Goal: Share content: Share content

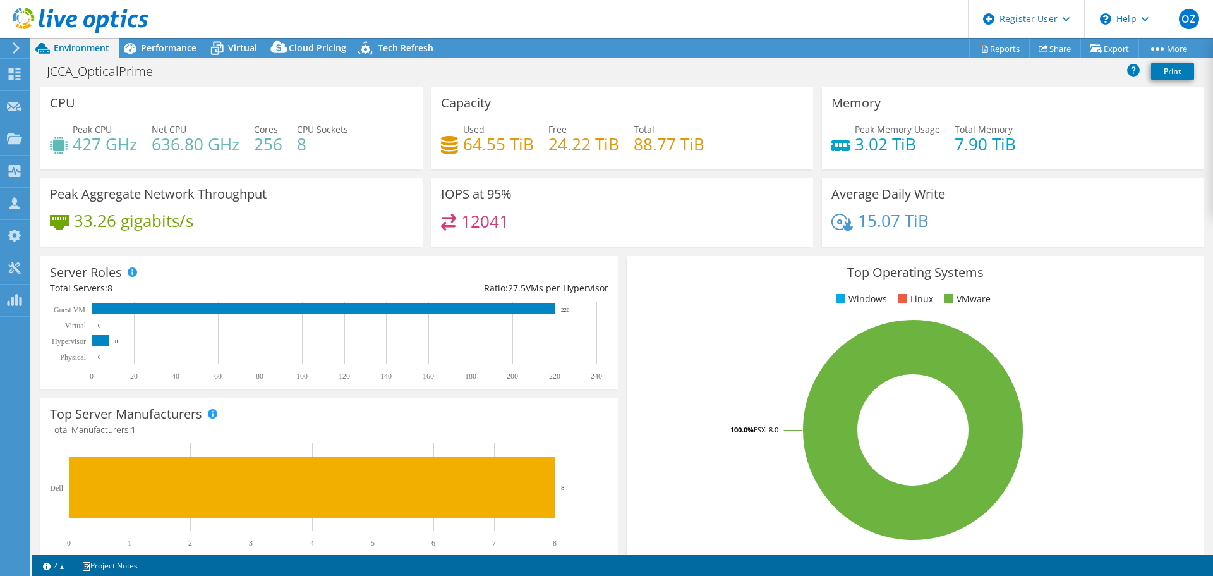
select select "USD"
drag, startPoint x: 28, startPoint y: 90, endPoint x: 31, endPoint y: 76, distance: 14.1
click at [31, 76] on div "Dashboard" at bounding box center [59, 75] width 59 height 32
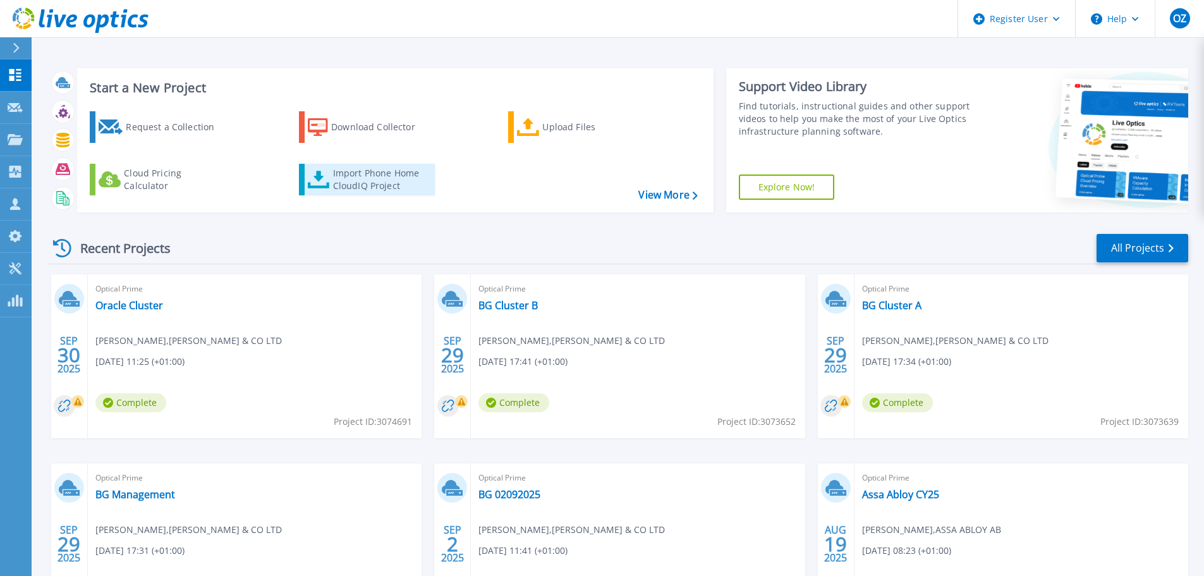
click at [380, 179] on div "Import Phone Home CloudIQ Project" at bounding box center [382, 179] width 99 height 25
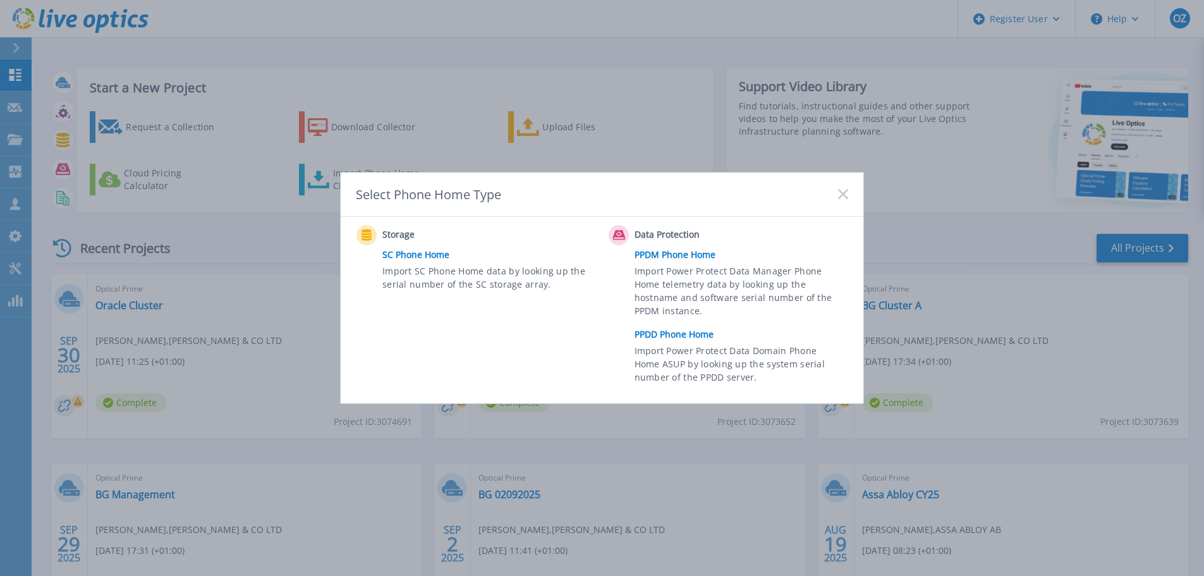
click at [684, 336] on link "PPDD Phone Home" at bounding box center [745, 334] width 220 height 19
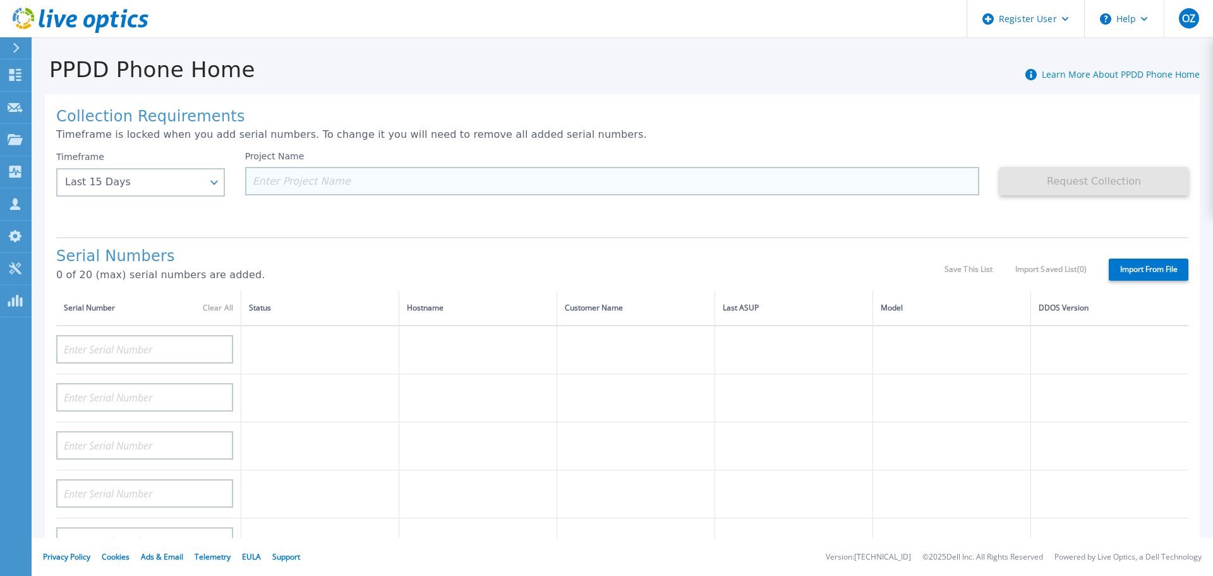
click at [287, 179] on input at bounding box center [612, 181] width 735 height 28
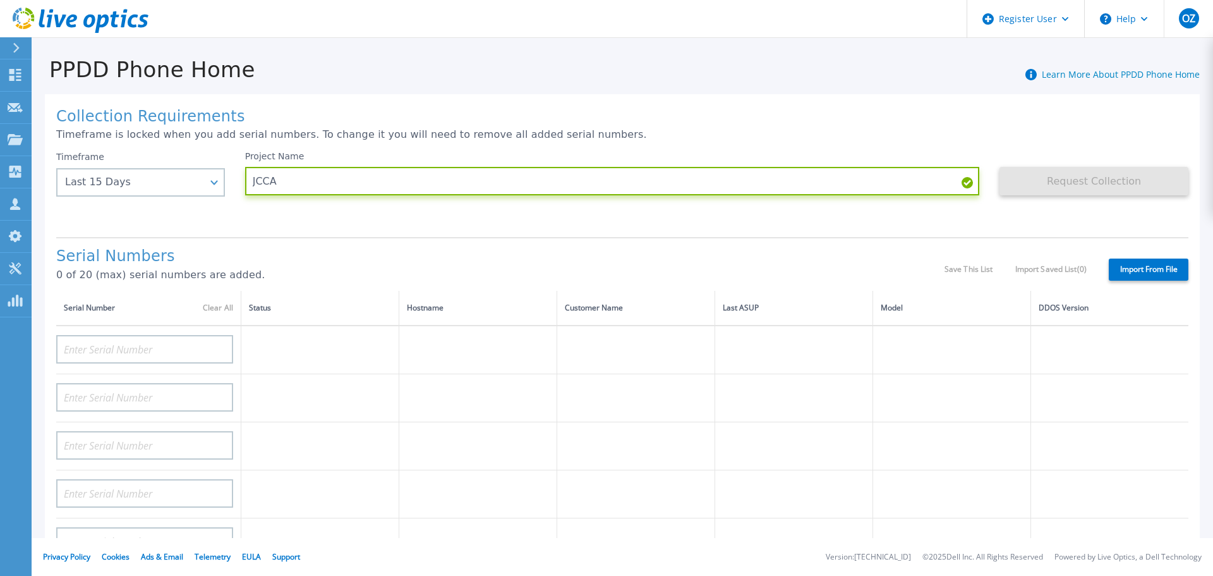
type input "JCCA"
click at [325, 228] on div "Collection Requirements Timeframe is locked when you add serial numbers. To cha…" at bounding box center [622, 451] width 1155 height 715
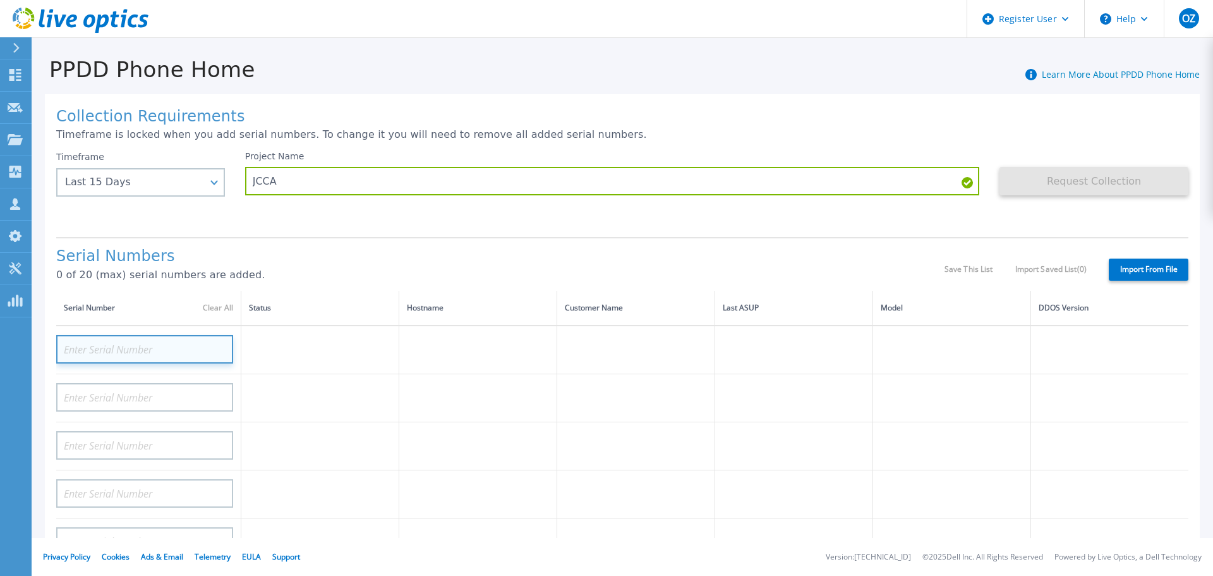
click at [159, 358] on input at bounding box center [144, 349] width 177 height 28
click at [140, 351] on input at bounding box center [144, 349] width 177 height 28
paste input "DE6002123408"
type input "DE6002123408"
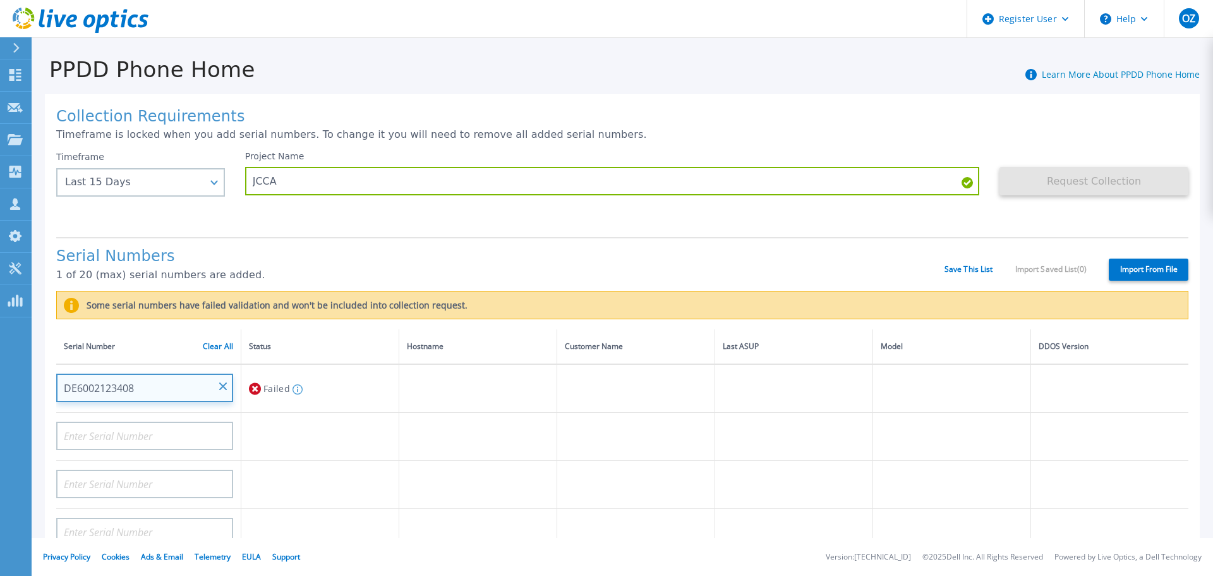
drag, startPoint x: 143, startPoint y: 388, endPoint x: -238, endPoint y: 371, distance: 381.5
click at [0, 371] on html "Register User Help OZ Dell User Osmann Zenuwah Osmann.Ali.Zenuwah@Dell.com Dell…" at bounding box center [606, 288] width 1213 height 576
click at [224, 378] on input "DE6002123408" at bounding box center [144, 388] width 177 height 28
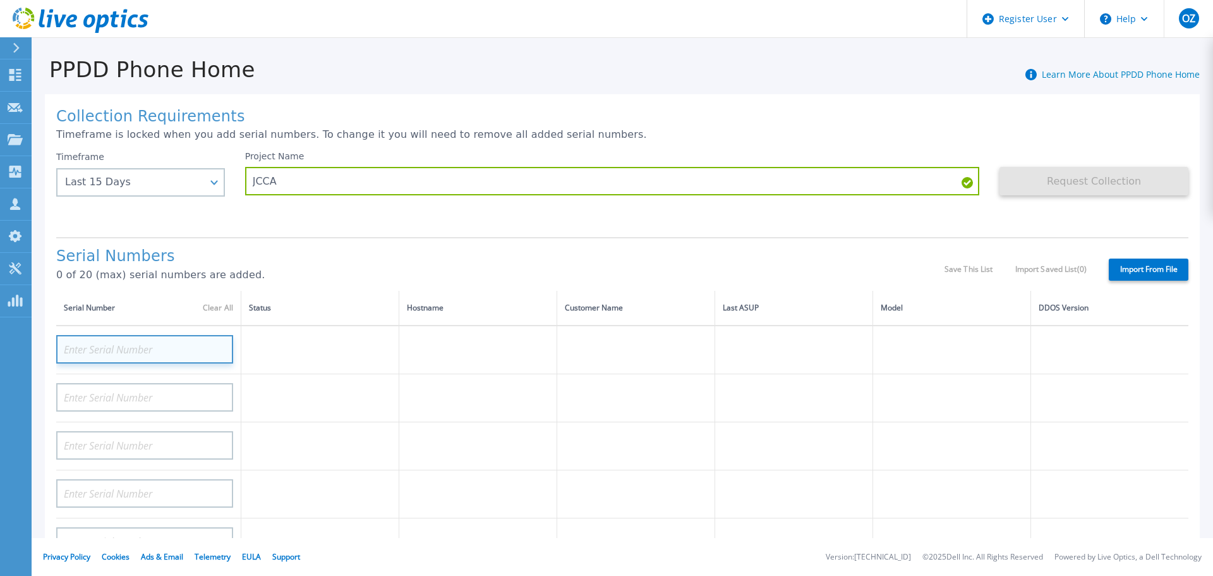
paste input "DE600212340823"
type input "DE600212340823"
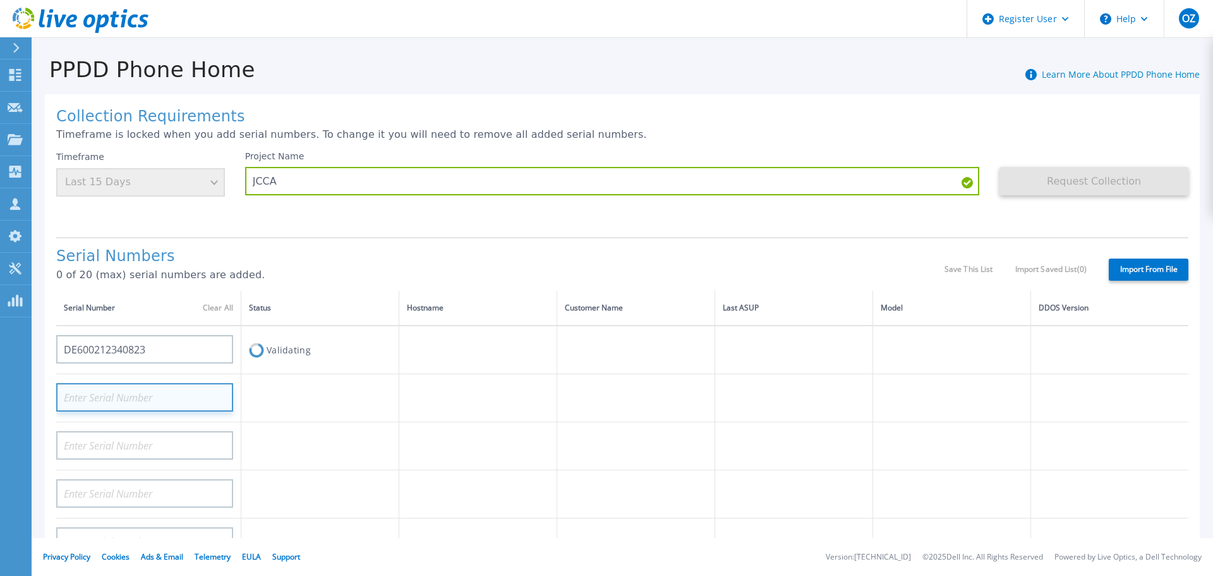
click at [161, 396] on input at bounding box center [144, 397] width 177 height 28
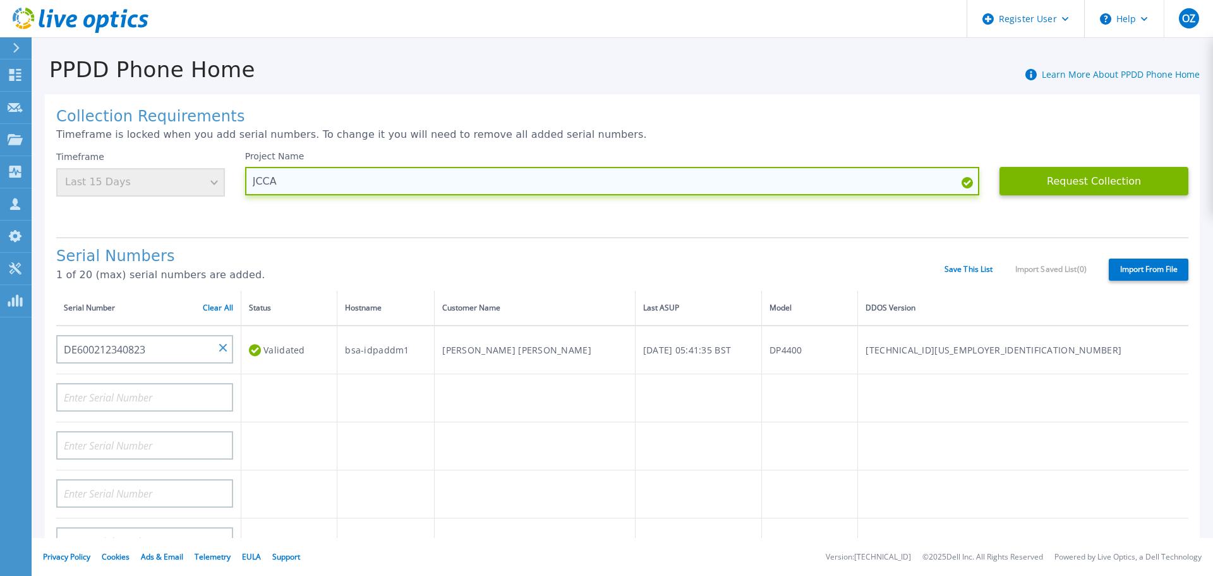
click at [582, 178] on input "JCCA" at bounding box center [612, 181] width 735 height 28
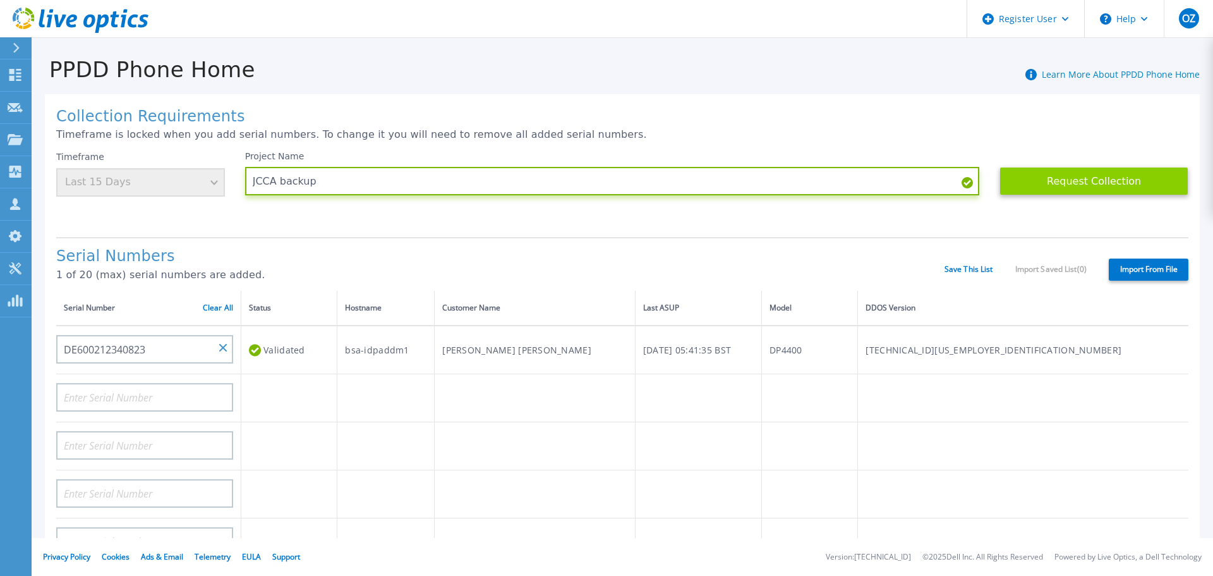
type input "JCCA backup"
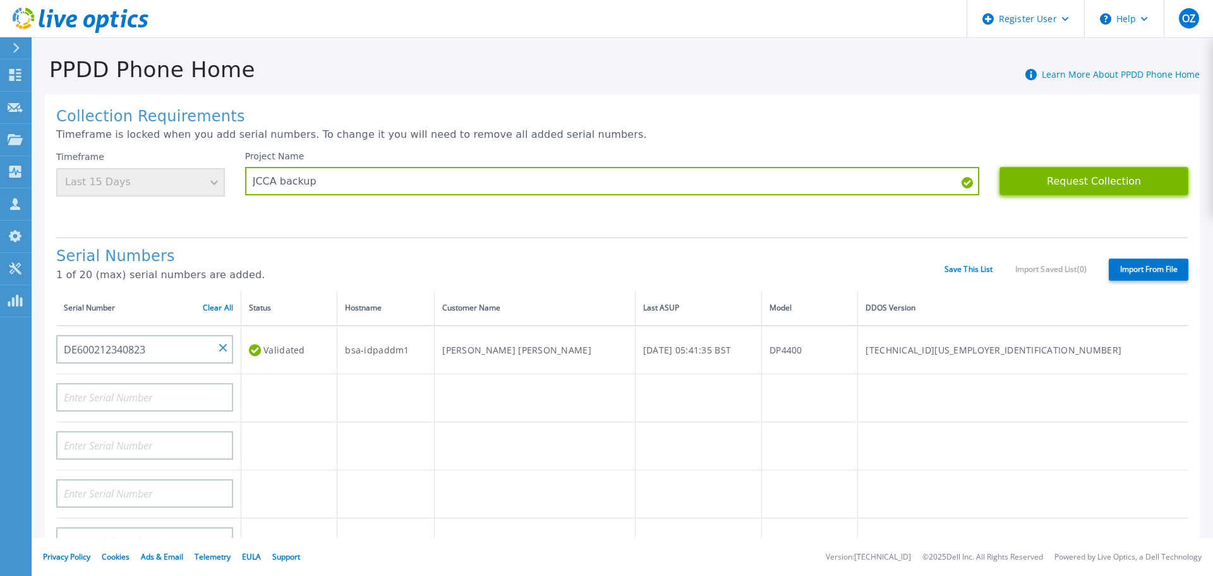
click at [1124, 186] on button "Request Collection" at bounding box center [1094, 181] width 189 height 28
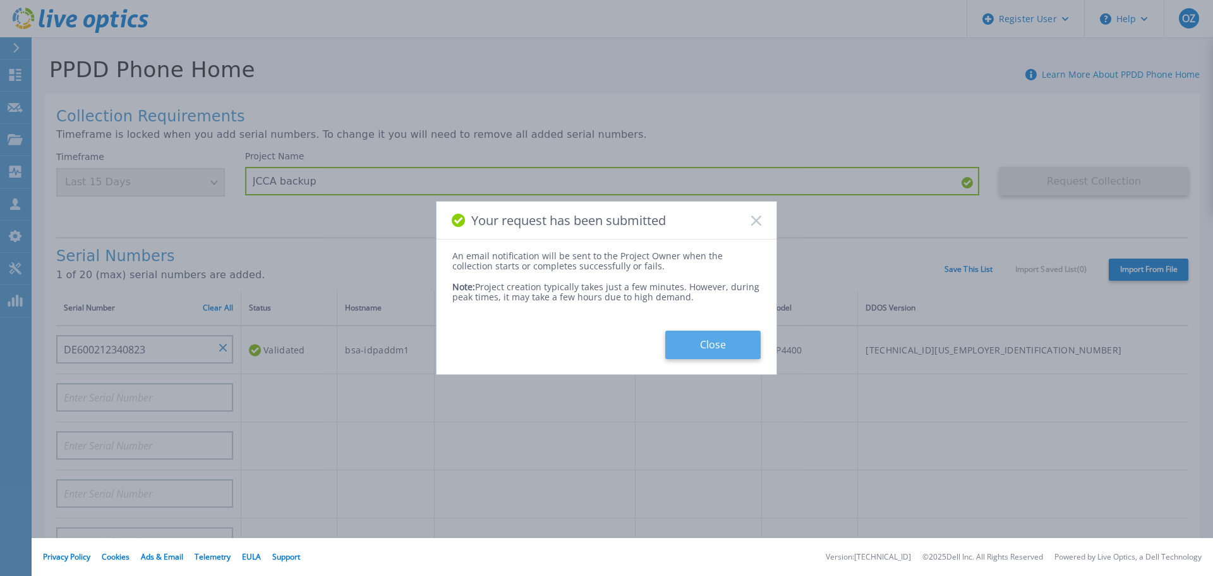
click at [718, 339] on button "Close" at bounding box center [712, 345] width 95 height 28
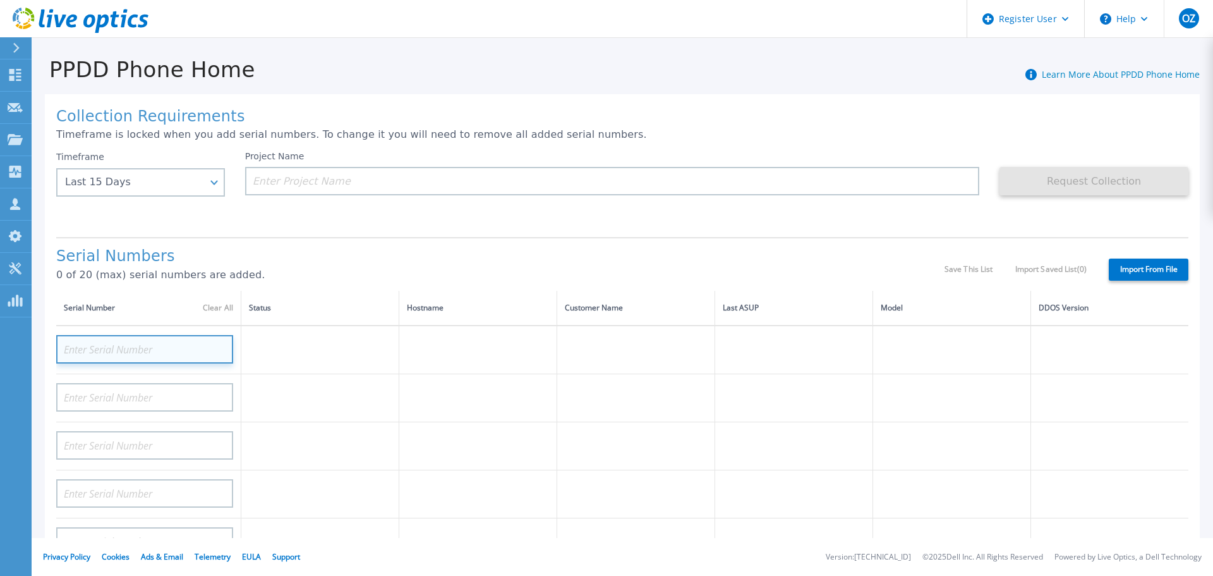
click at [137, 343] on input at bounding box center [144, 349] width 177 height 28
paste input "DE600212340822"
type input "DE600212340822"
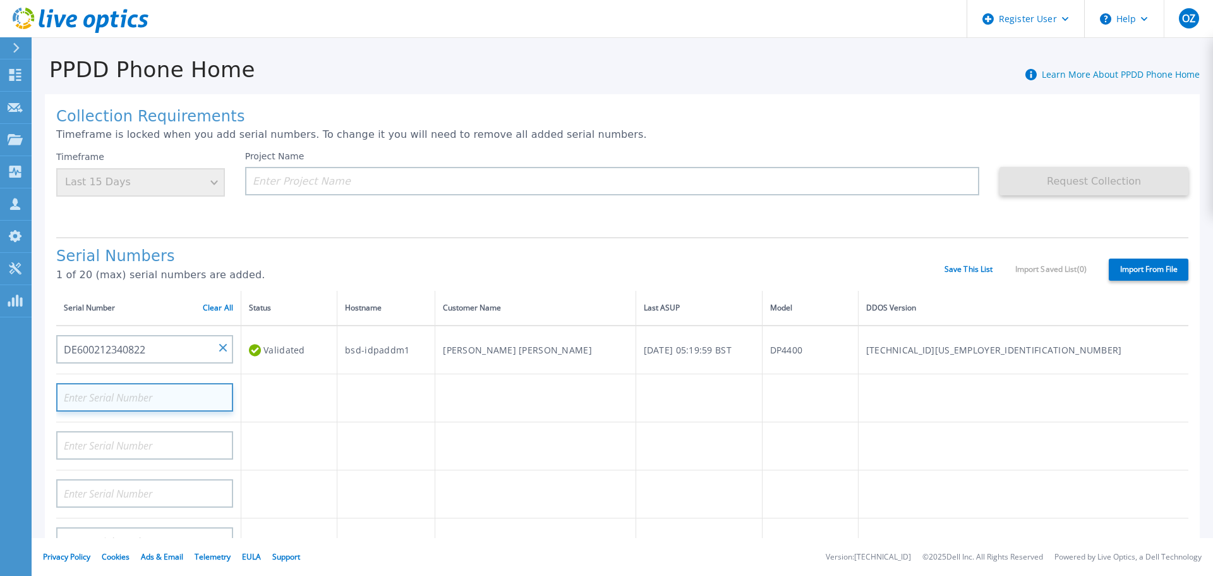
click at [131, 390] on input at bounding box center [144, 397] width 177 height 28
paste input "DE600212340823"
type input "DE600212340823"
click at [447, 232] on div "Collection Requirements Timeframe is locked when you add serial numbers. To cha…" at bounding box center [622, 451] width 1155 height 715
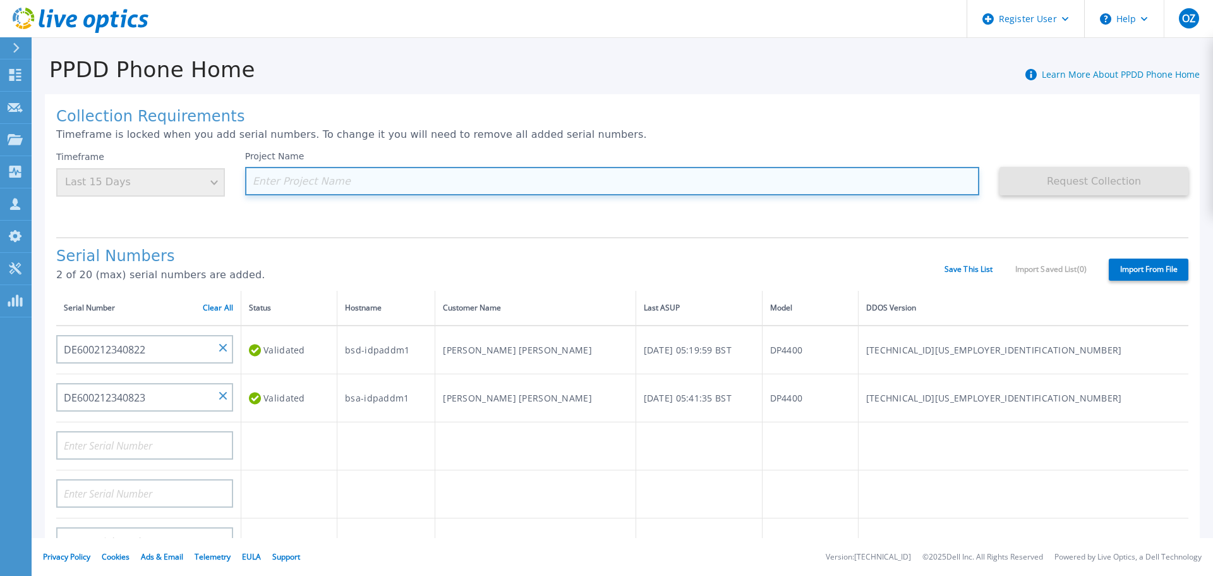
click at [367, 186] on input at bounding box center [612, 181] width 735 height 28
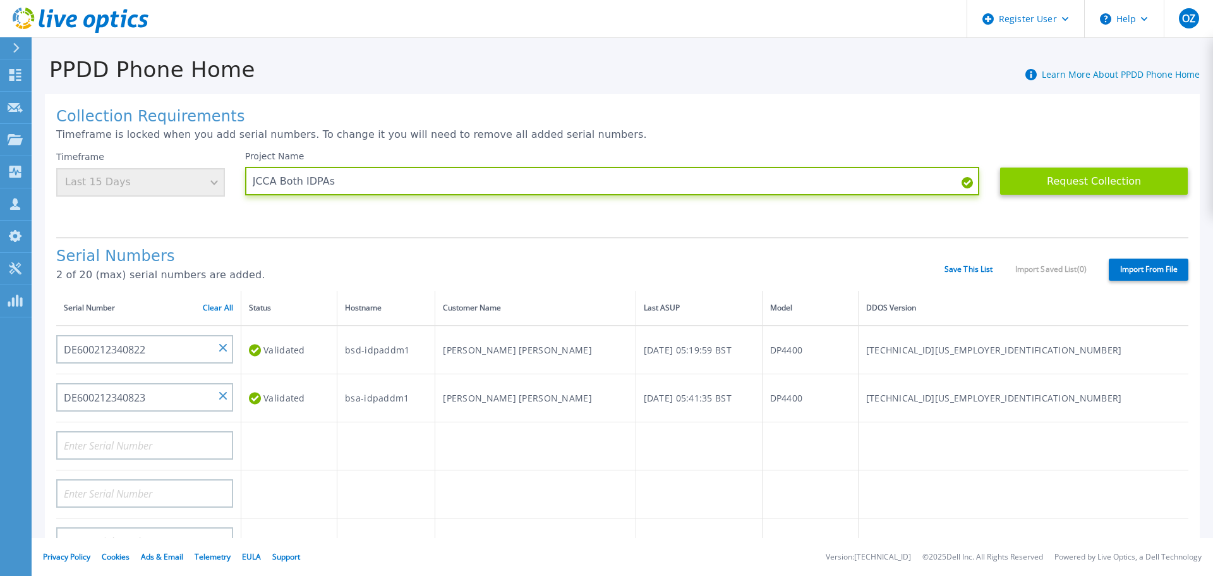
type input "JCCA Both IDPAs"
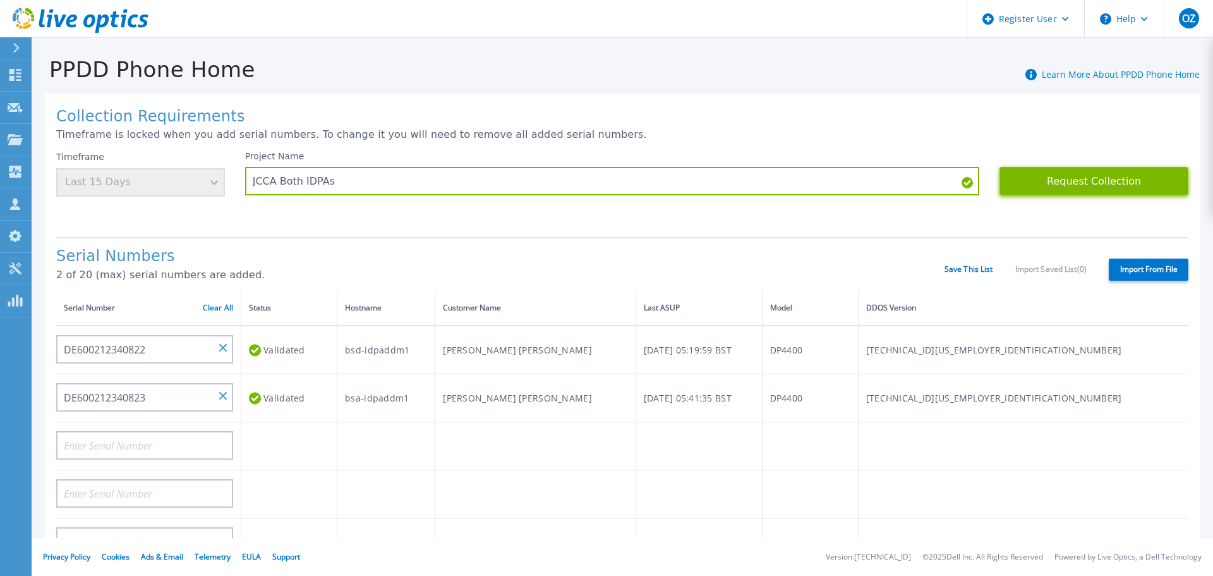
click at [1117, 173] on button "Request Collection" at bounding box center [1094, 181] width 189 height 28
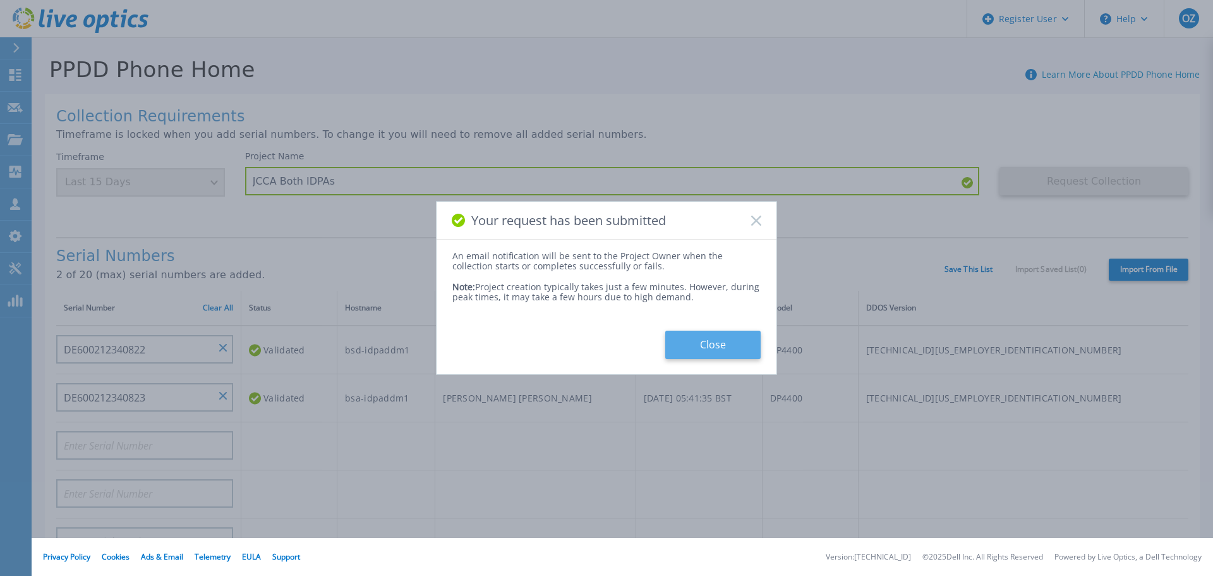
click at [708, 339] on button "Close" at bounding box center [712, 345] width 95 height 28
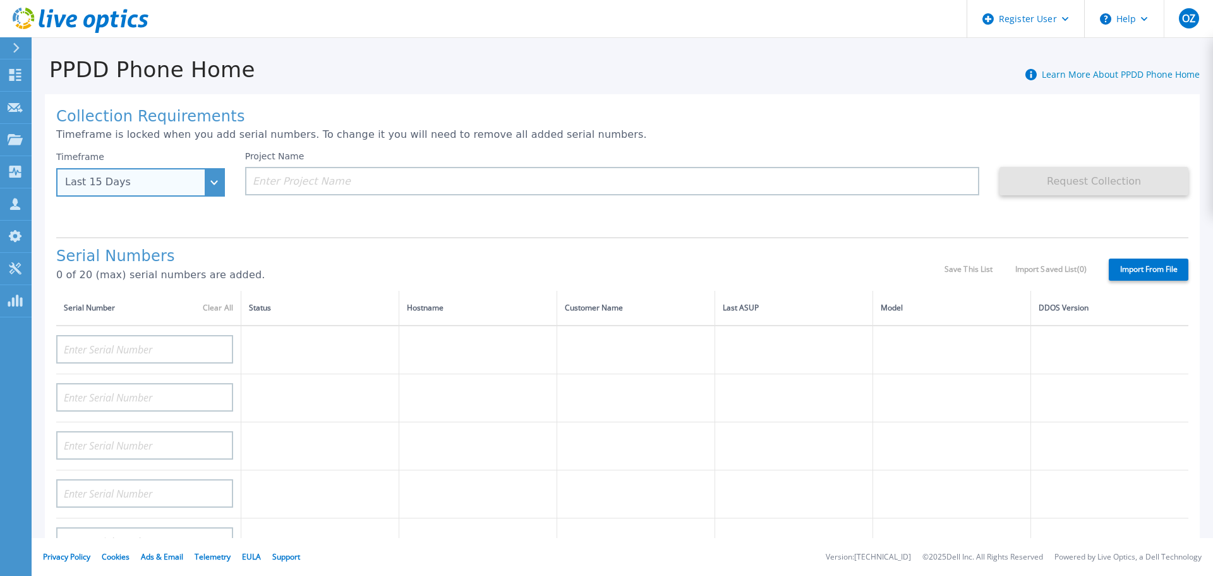
click at [107, 190] on div "Last 15 Days" at bounding box center [140, 182] width 169 height 28
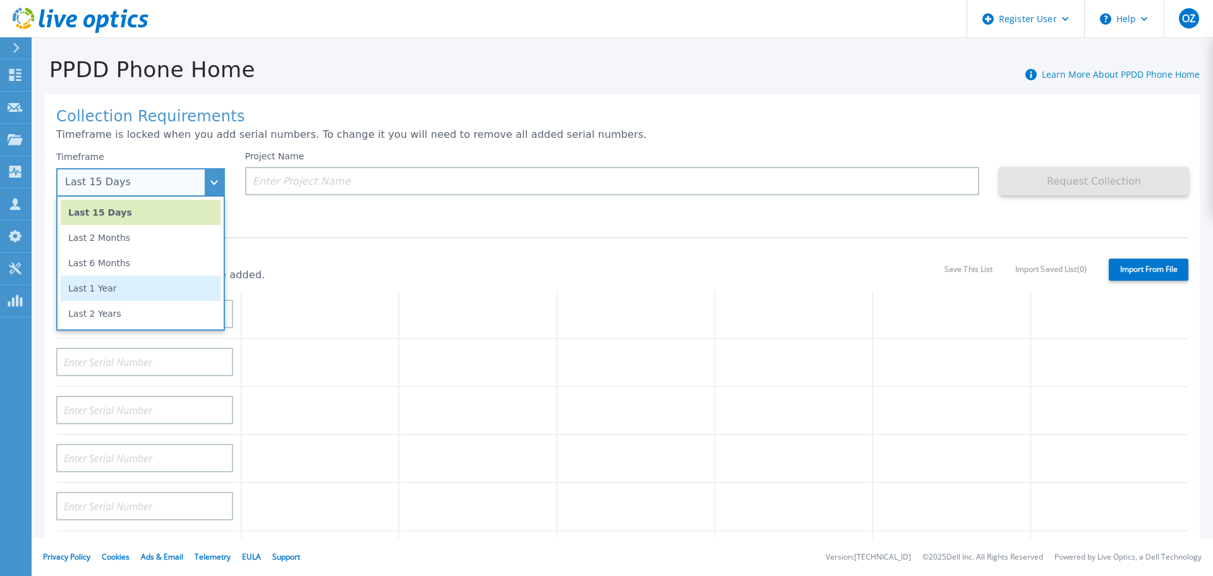
scroll to position [190, 0]
click at [145, 311] on li "Last 2 Years" at bounding box center [141, 313] width 160 height 25
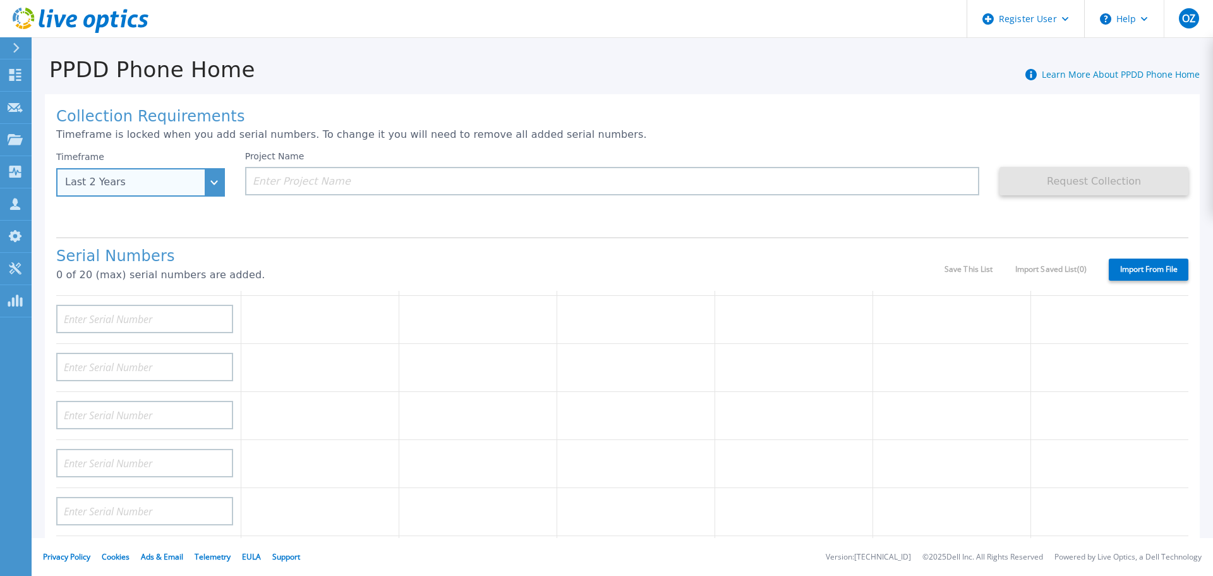
scroll to position [0, 0]
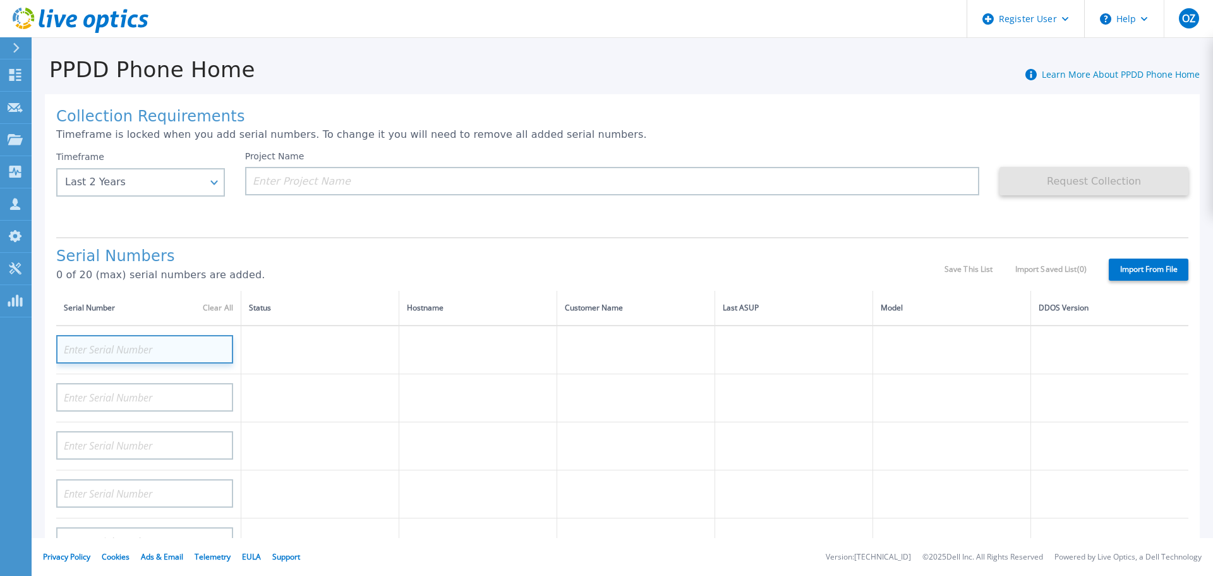
click at [133, 349] on input at bounding box center [144, 349] width 177 height 28
paste input "DE600212340823"
type input "DE600212340823"
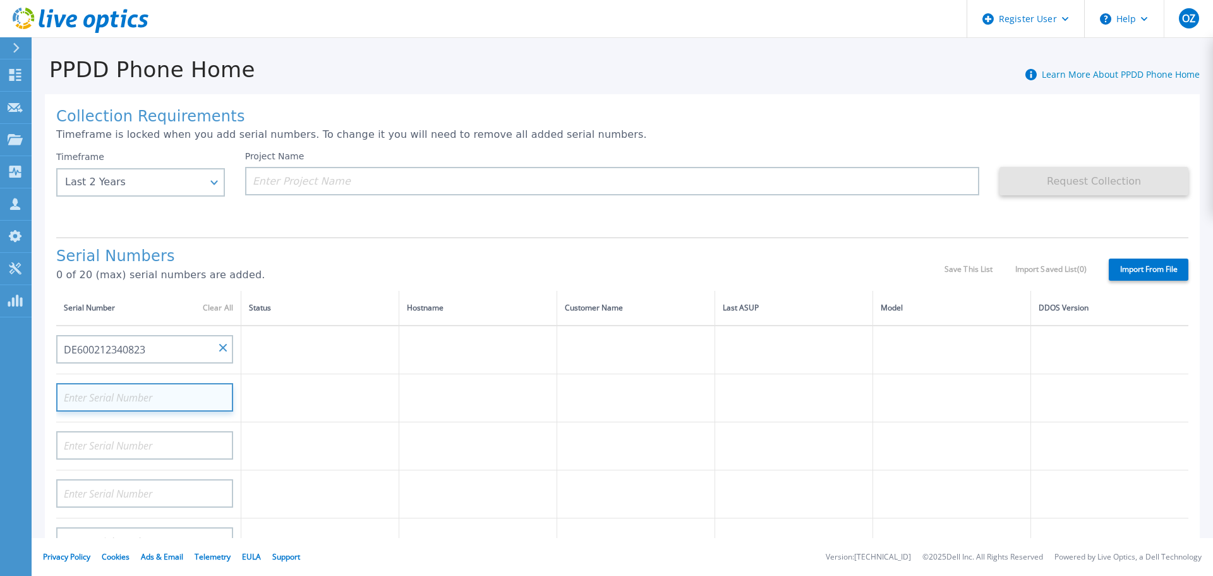
click at [124, 392] on input at bounding box center [144, 397] width 177 height 28
paste input "DE600212340823"
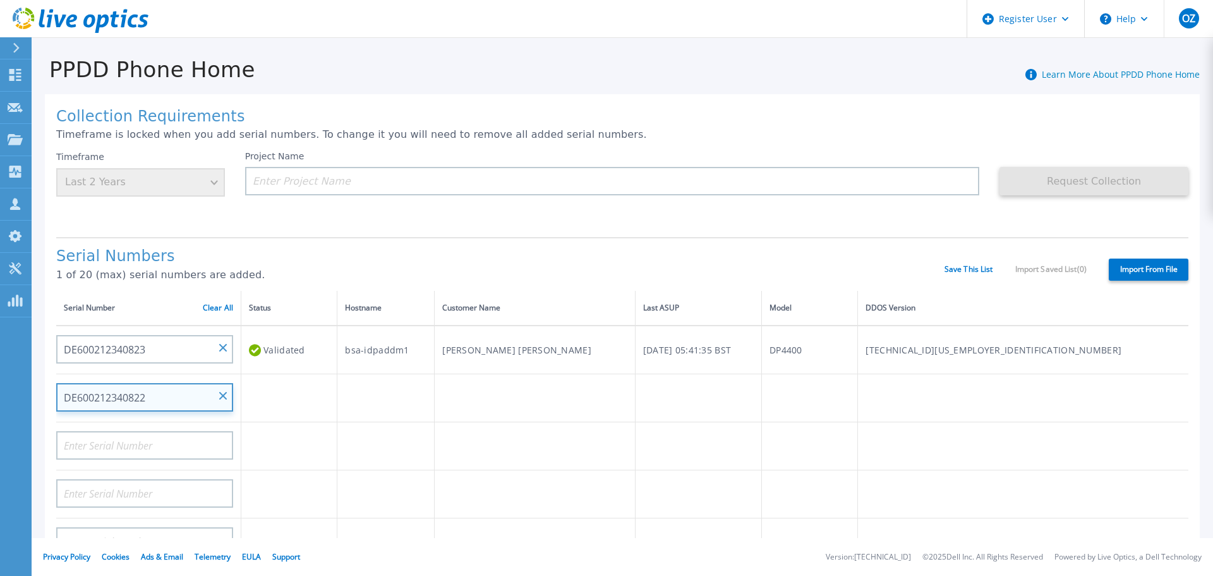
type input "DE600212340822"
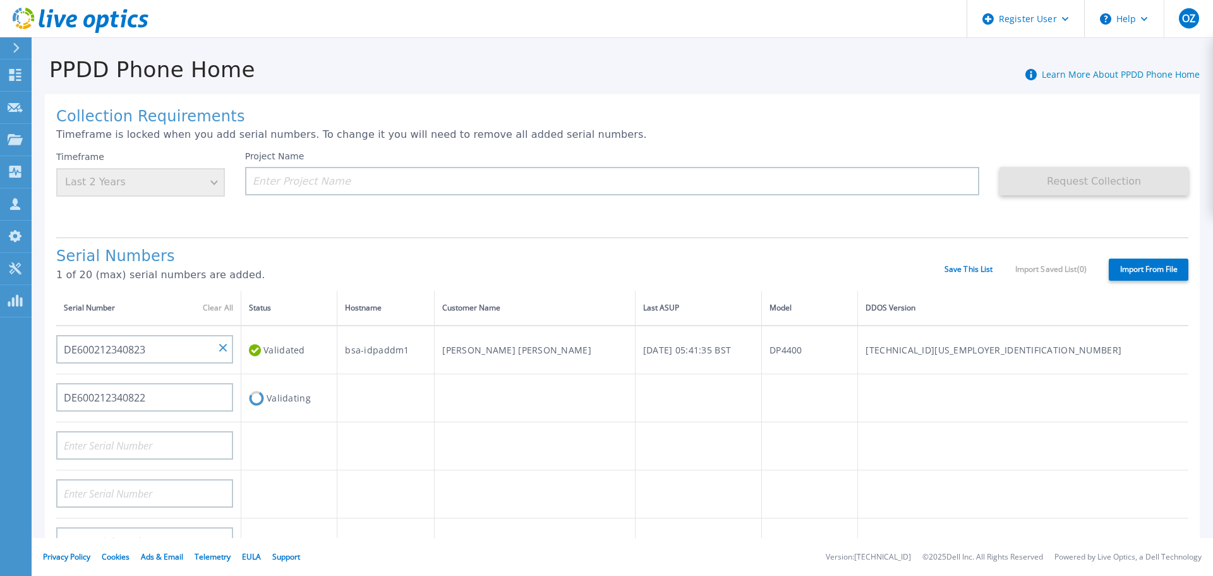
click at [334, 277] on p "1 of 20 (max) serial numbers are added." at bounding box center [500, 274] width 889 height 11
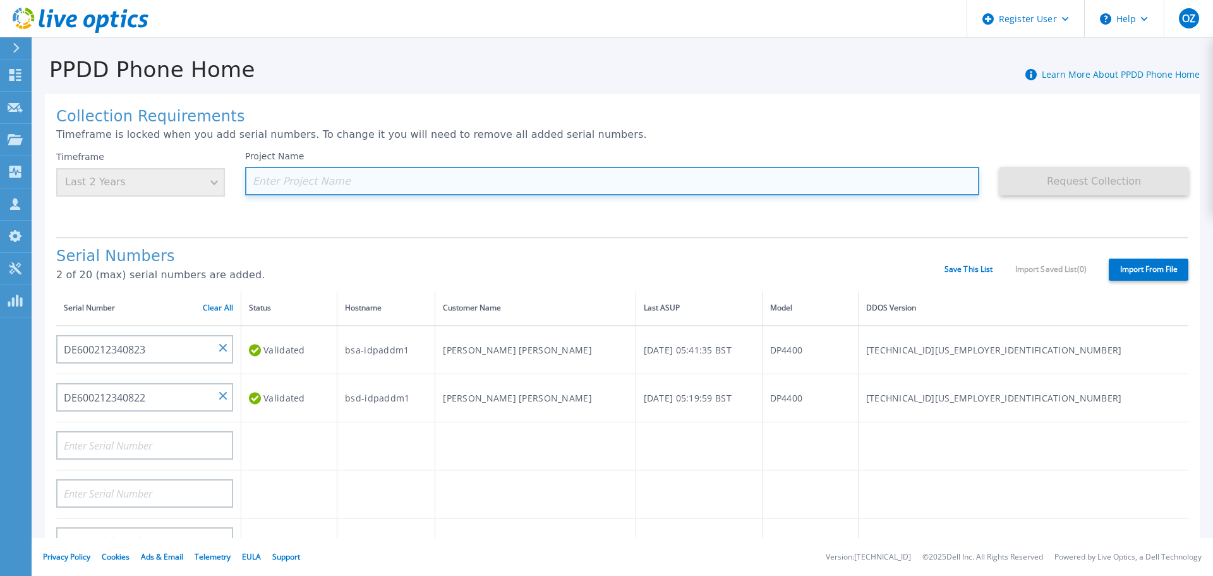
click at [346, 176] on input at bounding box center [612, 181] width 735 height 28
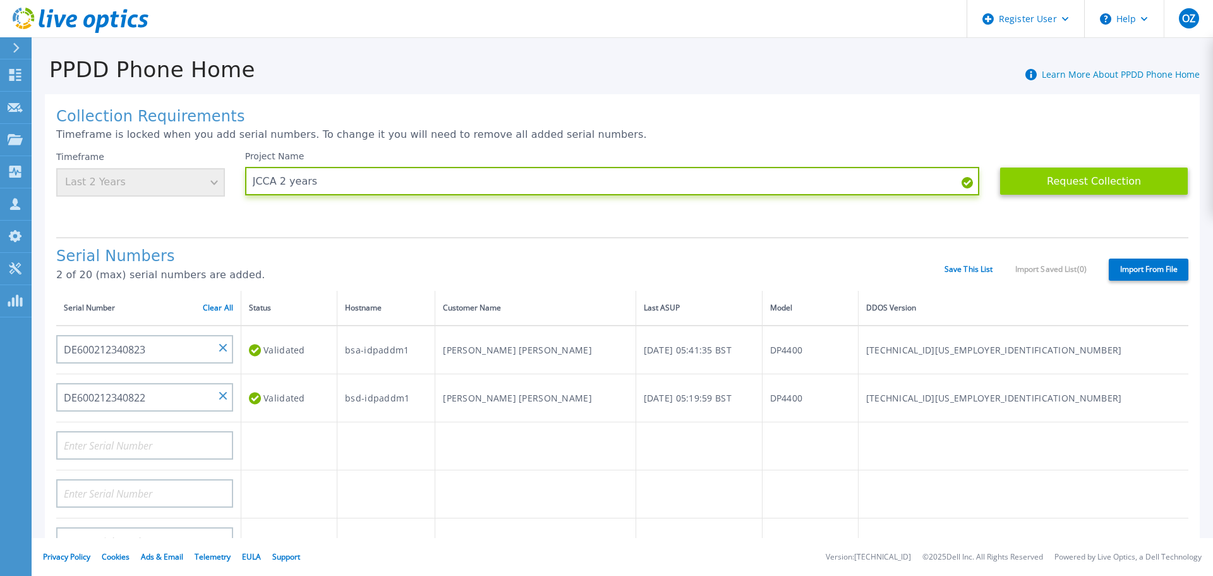
type input "JCCA 2 years"
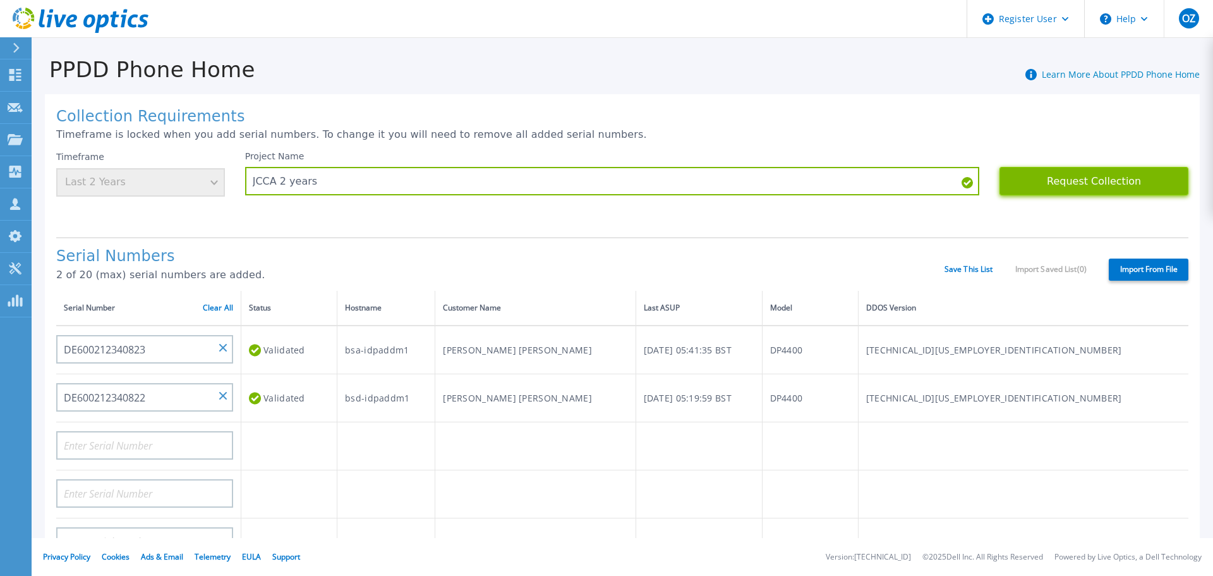
click at [1052, 193] on button "Request Collection" at bounding box center [1094, 181] width 189 height 28
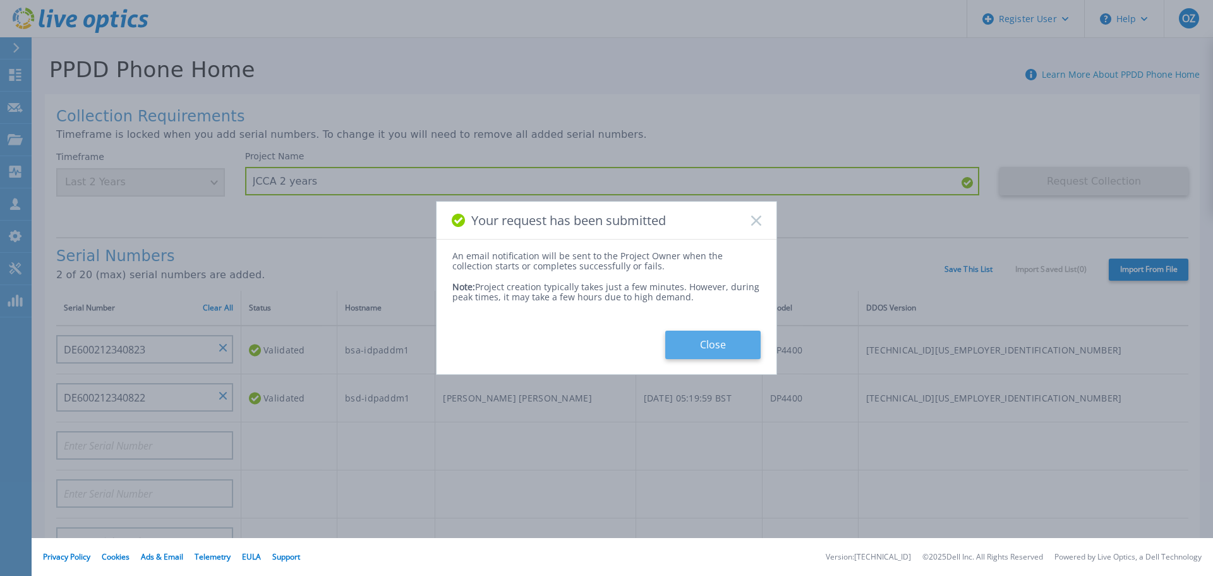
click at [717, 338] on button "Close" at bounding box center [712, 345] width 95 height 28
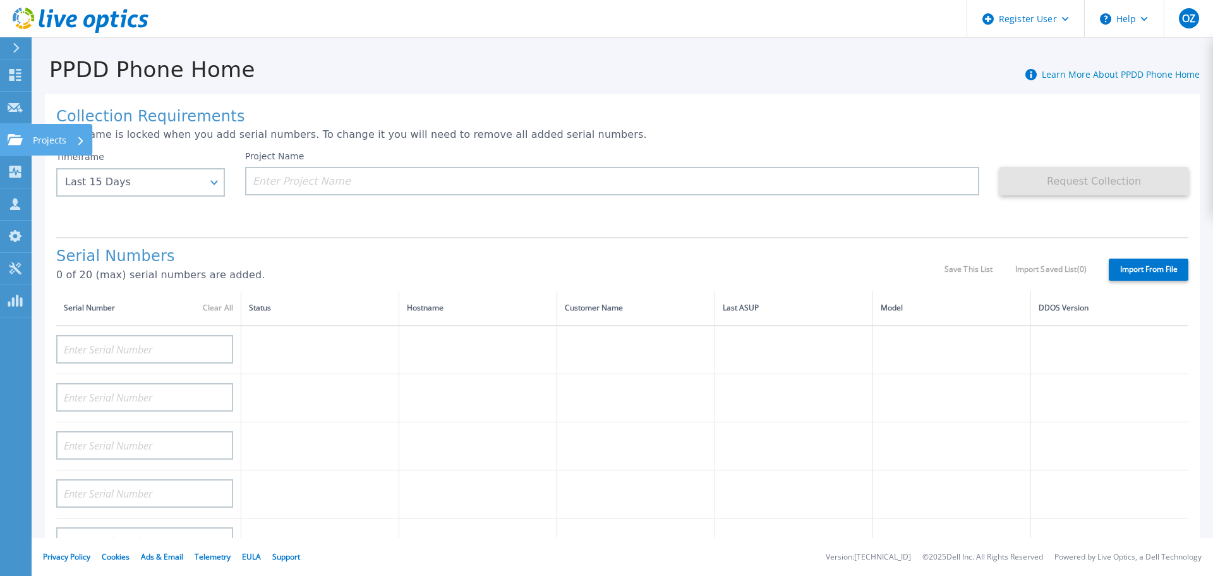
click at [5, 148] on link "Projects Projects" at bounding box center [16, 140] width 32 height 32
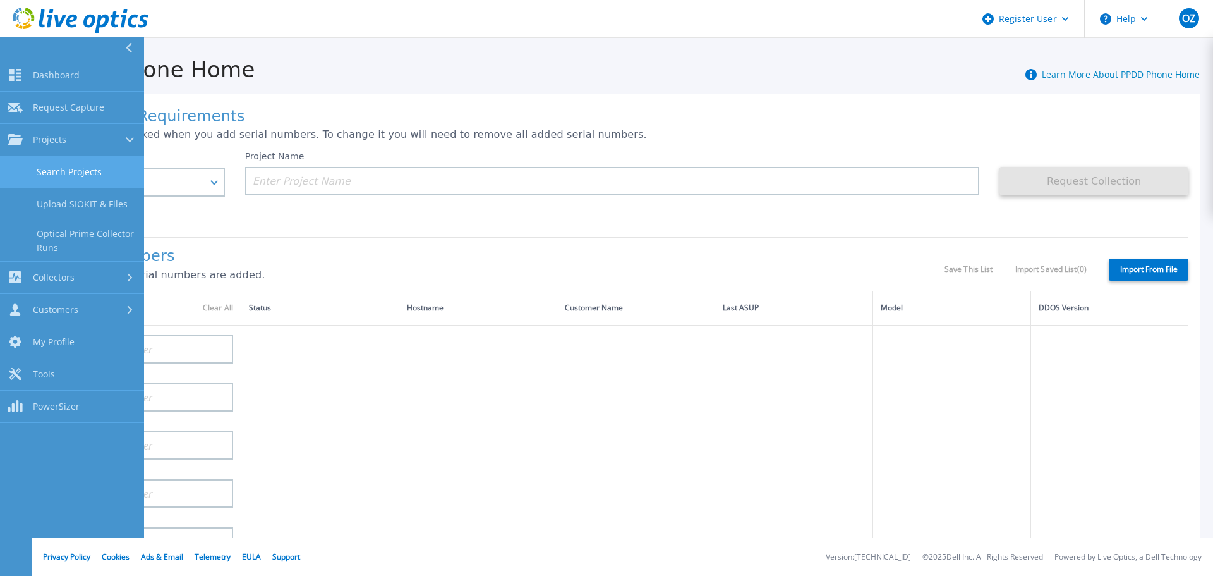
click at [41, 162] on link "Search Projects" at bounding box center [72, 172] width 144 height 32
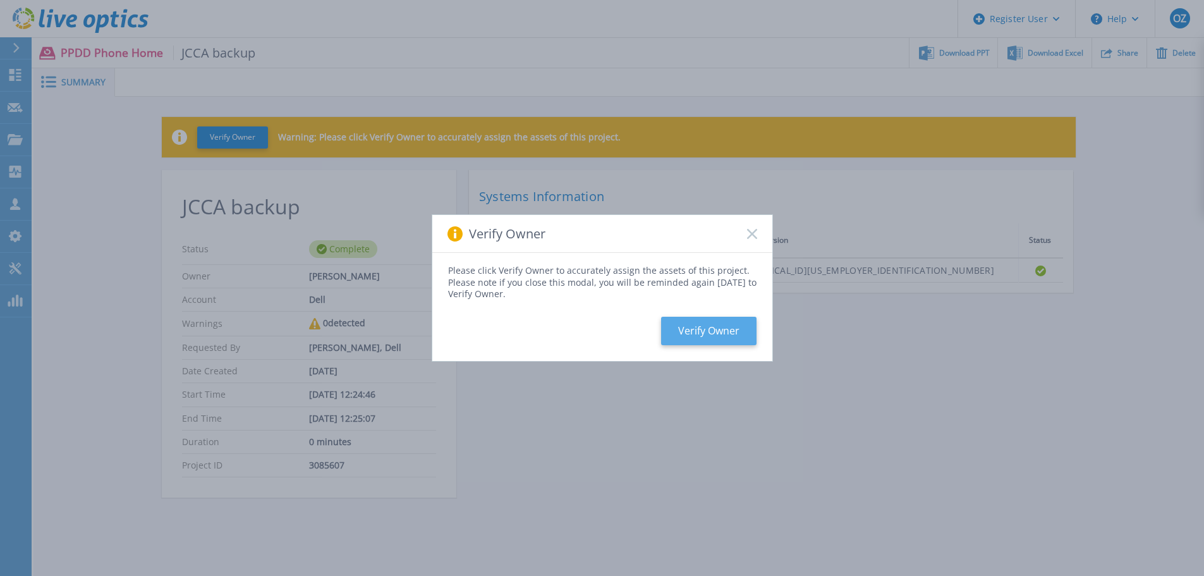
click at [700, 325] on button "Verify Owner" at bounding box center [708, 331] width 95 height 28
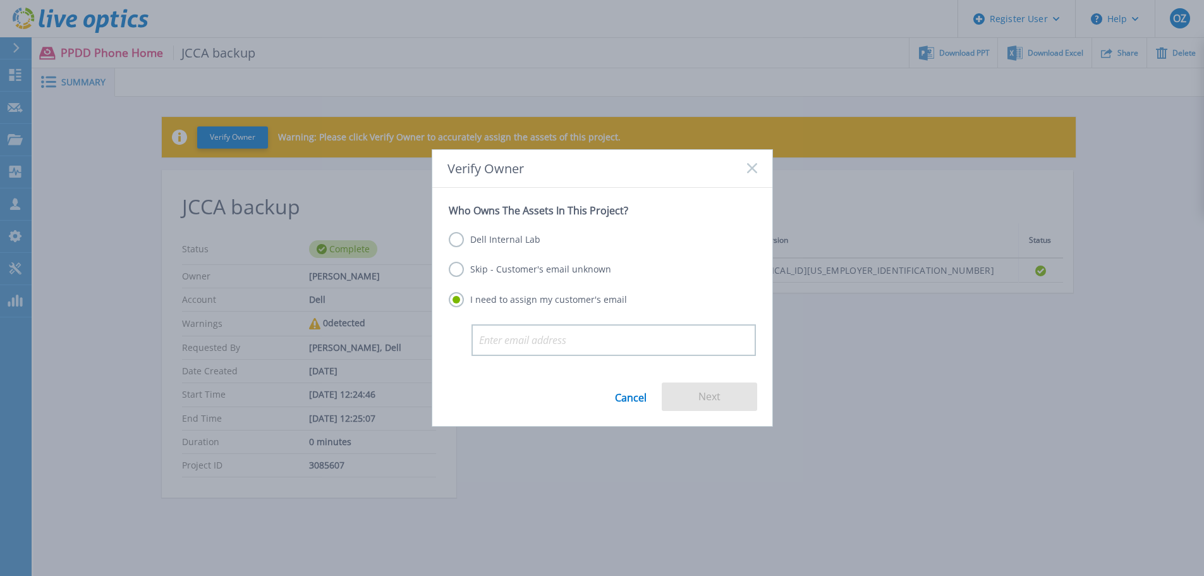
click at [453, 267] on label "Skip - Customer's email unknown" at bounding box center [530, 269] width 162 height 15
click at [0, 0] on input "Skip - Customer's email unknown" at bounding box center [0, 0] width 0 height 0
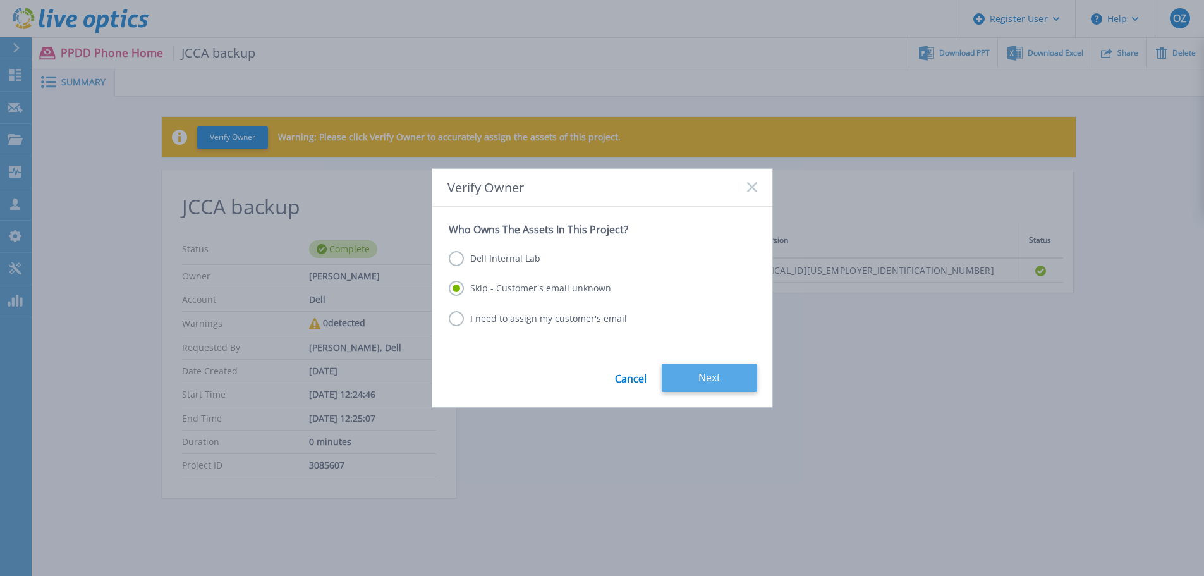
click at [713, 377] on button "Next" at bounding box center [709, 377] width 95 height 28
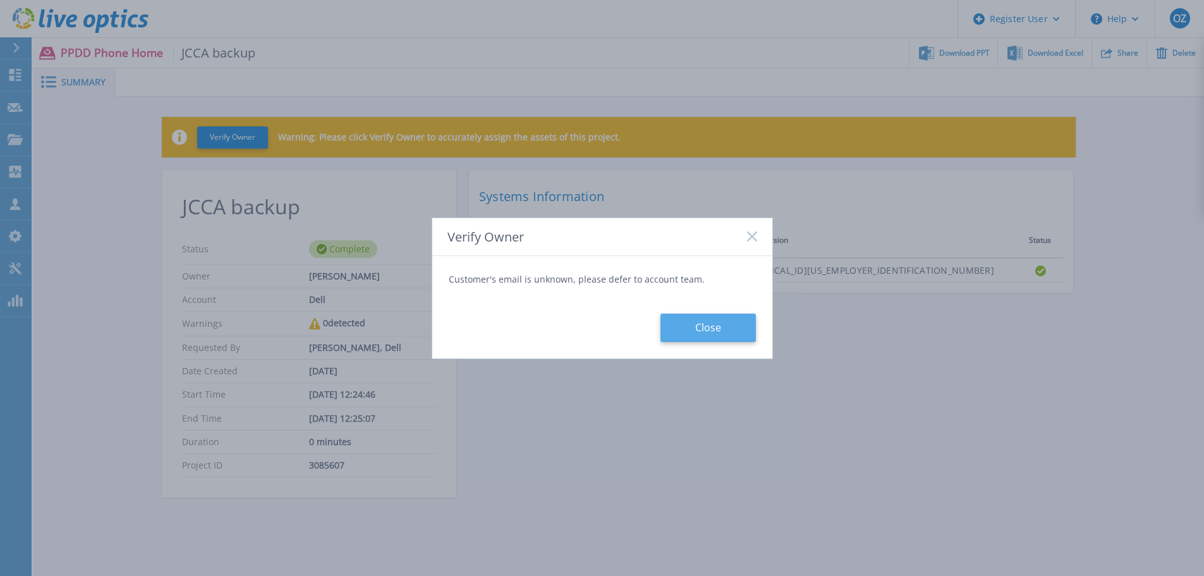
click at [711, 325] on button "Close" at bounding box center [707, 327] width 95 height 28
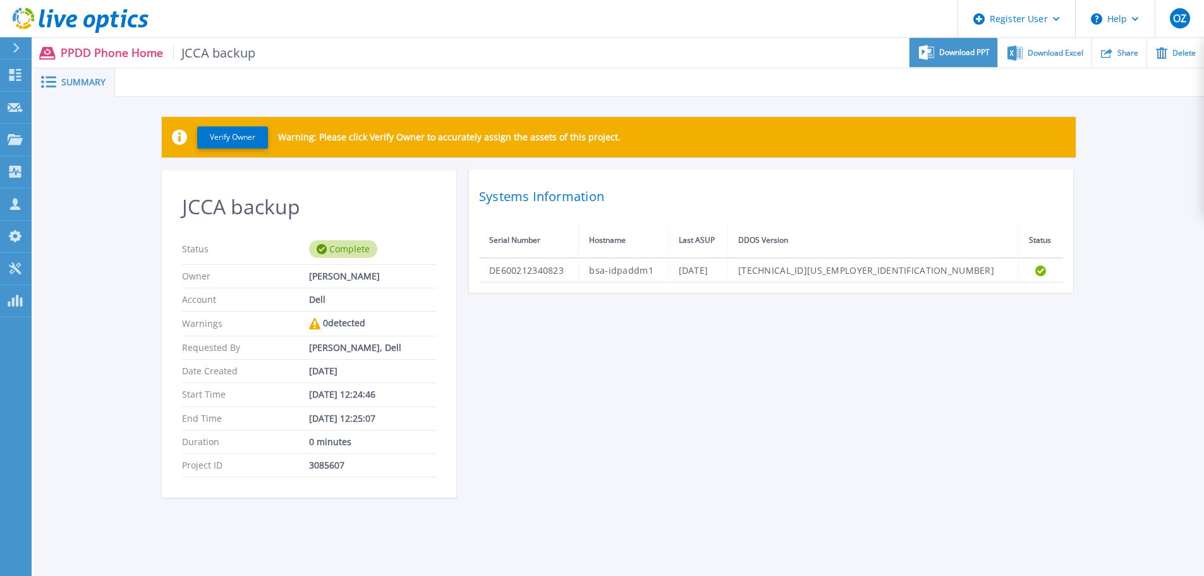
click at [986, 53] on span "Download PPT" at bounding box center [964, 53] width 51 height 8
click at [1041, 42] on div "Download Excel" at bounding box center [1044, 53] width 93 height 30
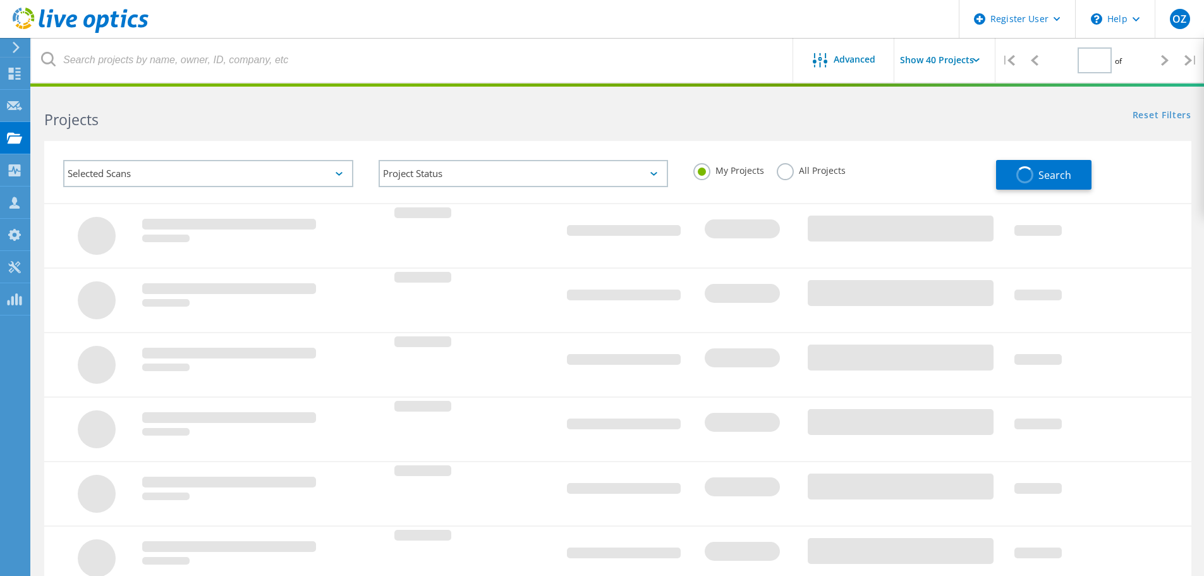
type input "1"
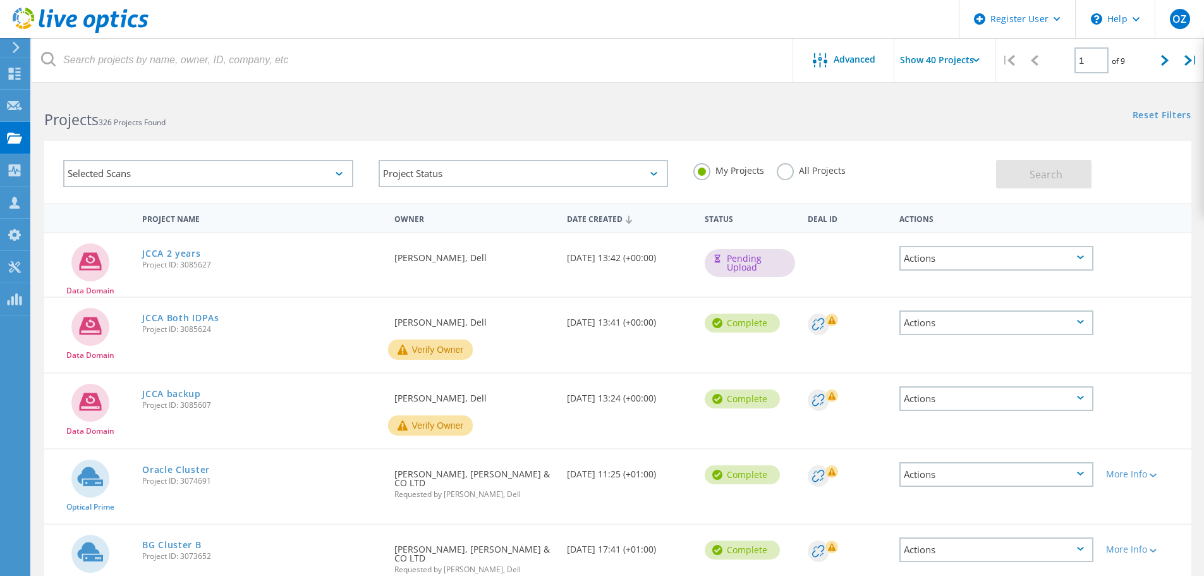
click at [1060, 259] on div "Actions" at bounding box center [996, 258] width 194 height 25
click at [1031, 270] on div "Share" at bounding box center [996, 268] width 191 height 20
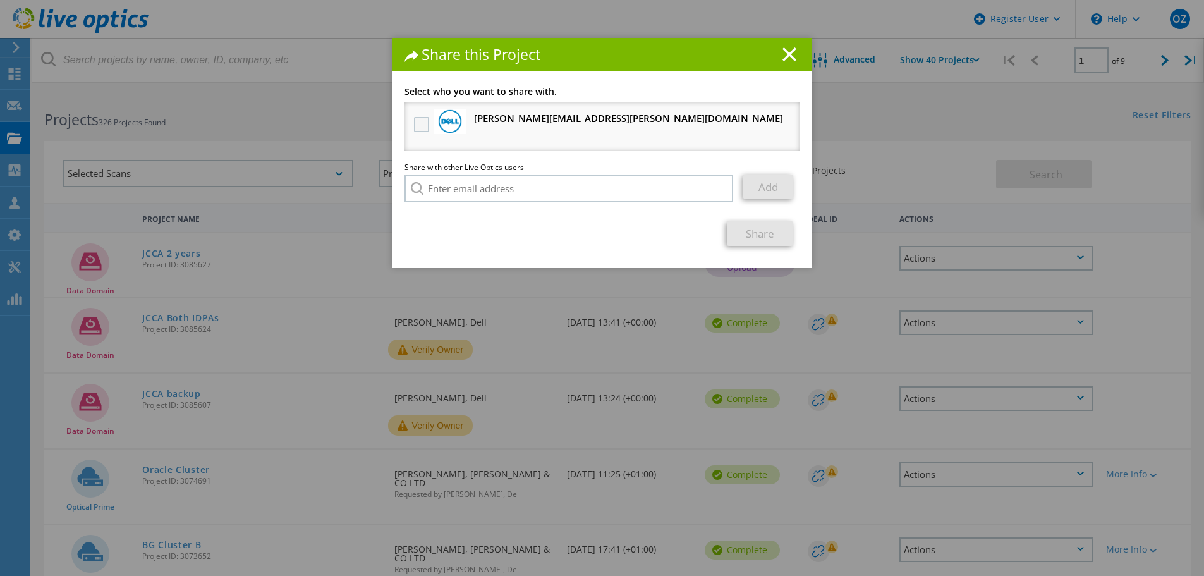
click at [420, 125] on label at bounding box center [423, 124] width 18 height 15
click at [0, 0] on input "checkbox" at bounding box center [0, 0] width 0 height 0
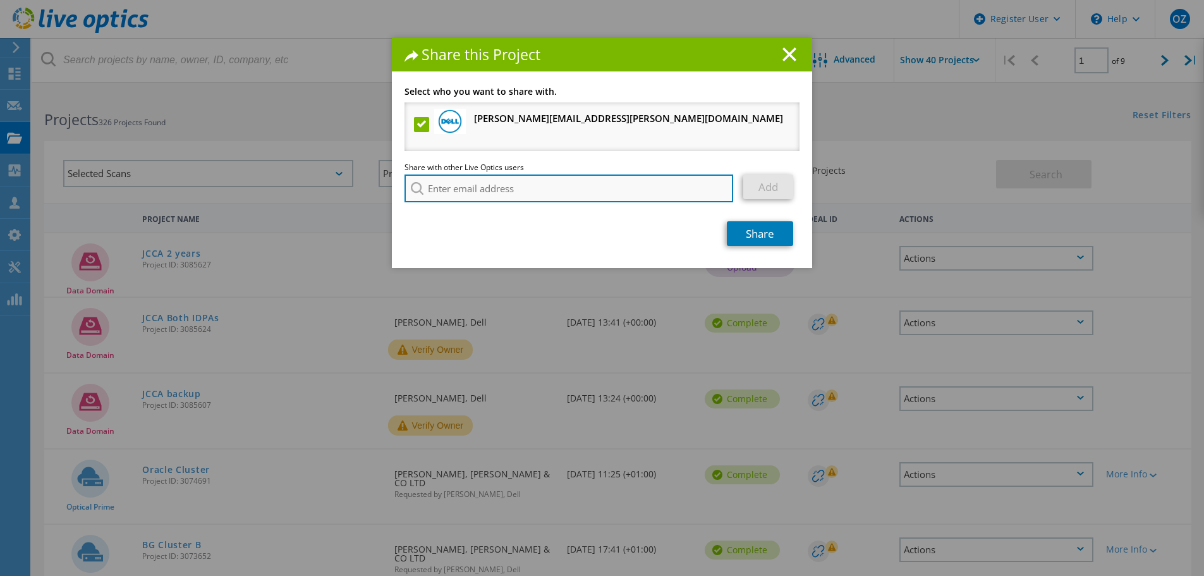
click at [459, 181] on input "search" at bounding box center [568, 188] width 329 height 28
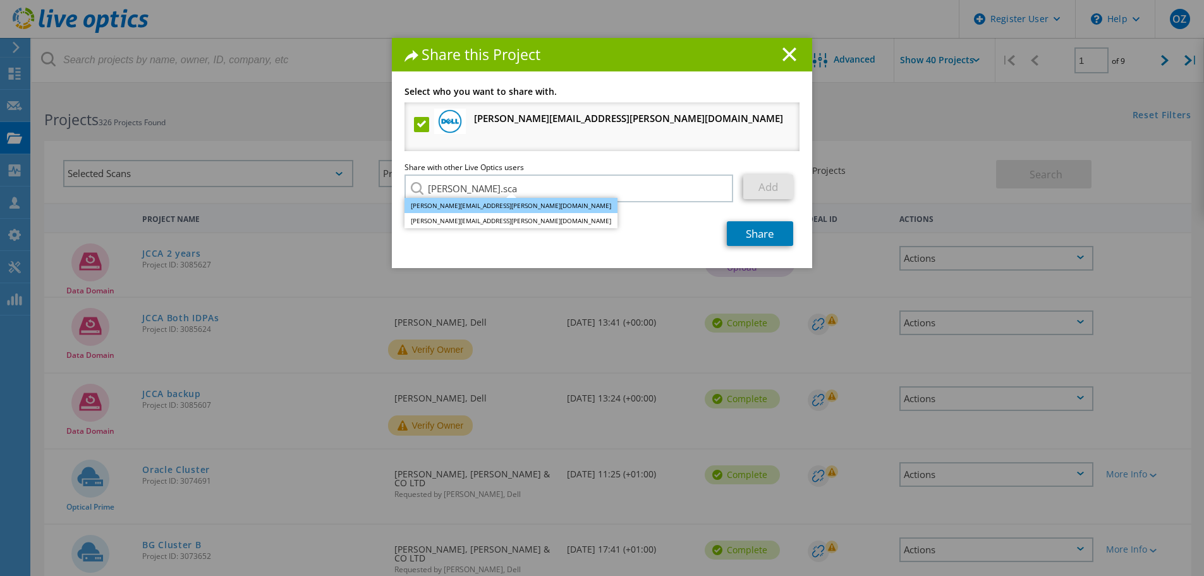
click at [465, 207] on li "Richard.Scallan@dell.com" at bounding box center [510, 205] width 213 height 15
type input "Richard.Scallan@dell.com"
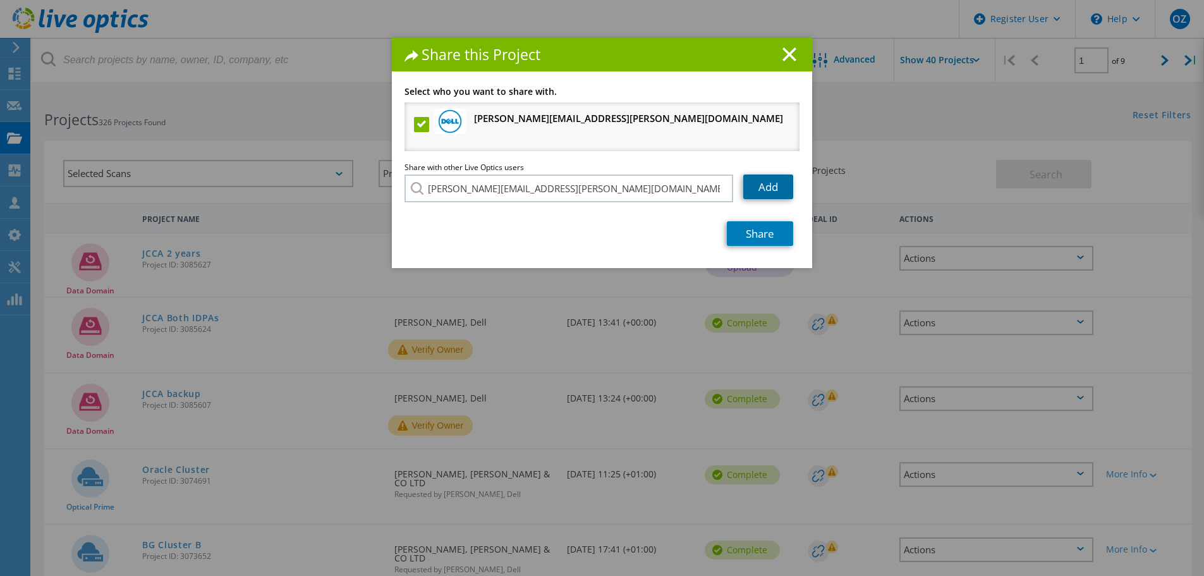
click at [770, 185] on link "Add" at bounding box center [768, 186] width 50 height 25
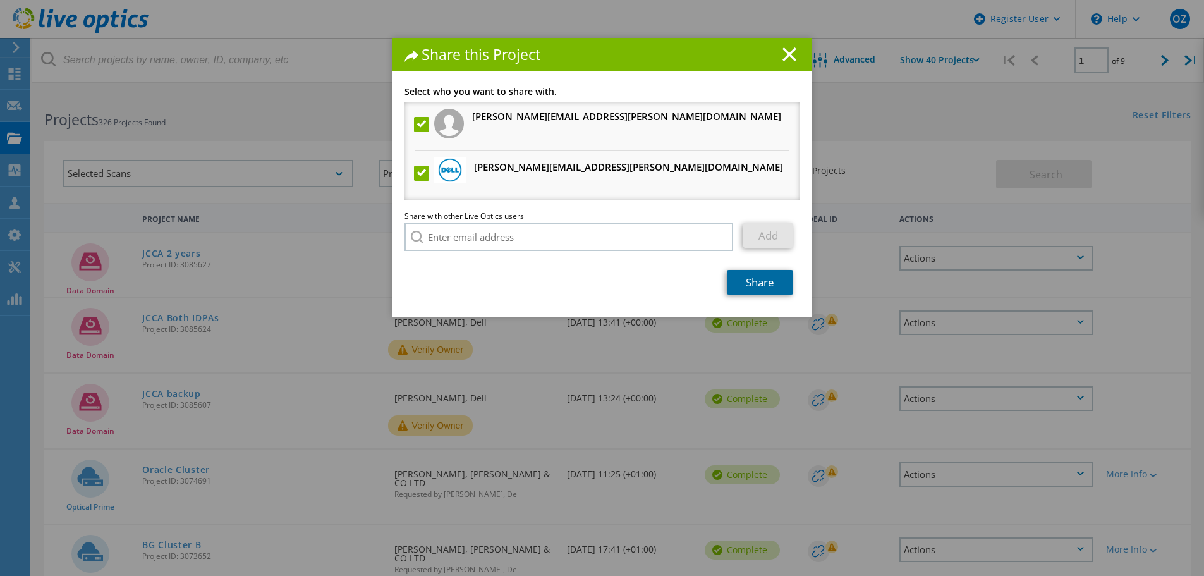
click at [760, 284] on link "Share" at bounding box center [760, 282] width 66 height 25
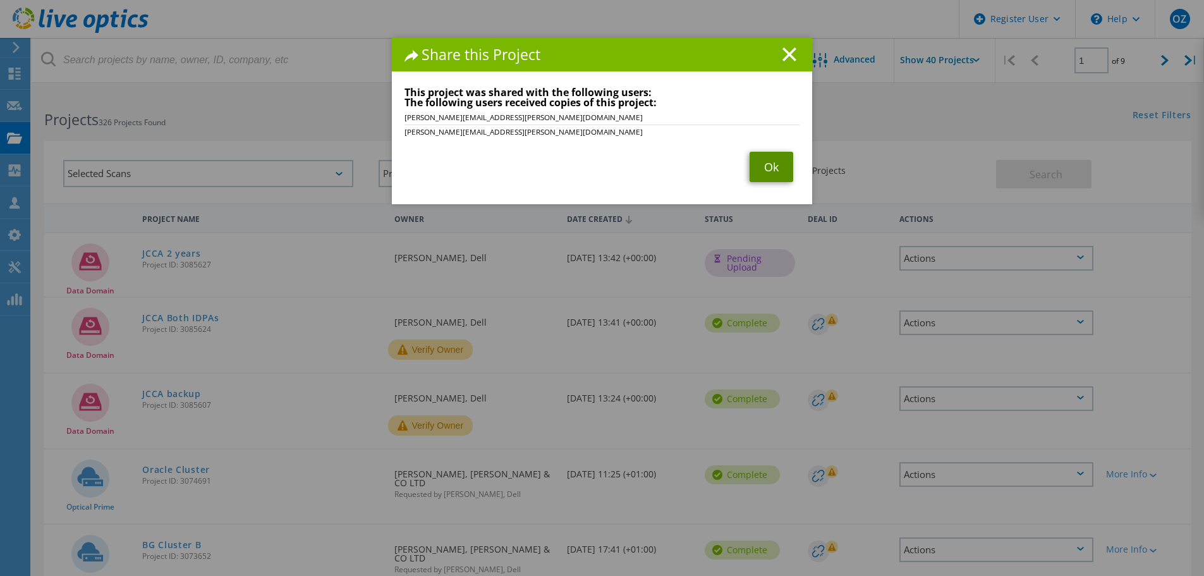
click at [751, 164] on link "Ok" at bounding box center [772, 167] width 44 height 30
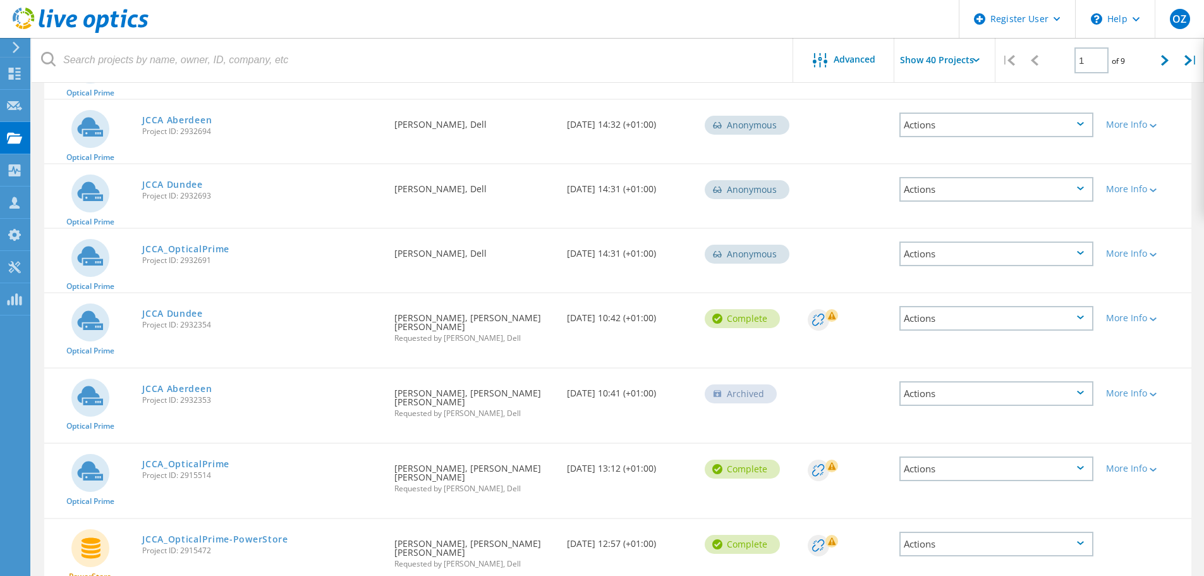
scroll to position [948, 0]
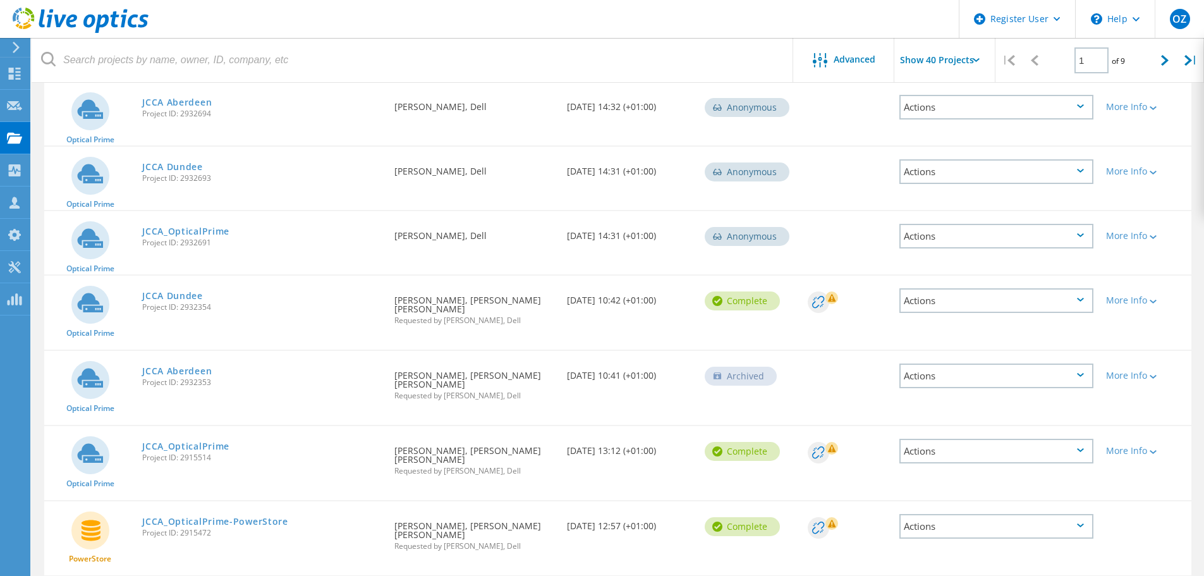
click at [1072, 449] on div "Actions" at bounding box center [996, 451] width 194 height 25
click at [1036, 458] on div "Share" at bounding box center [996, 461] width 191 height 20
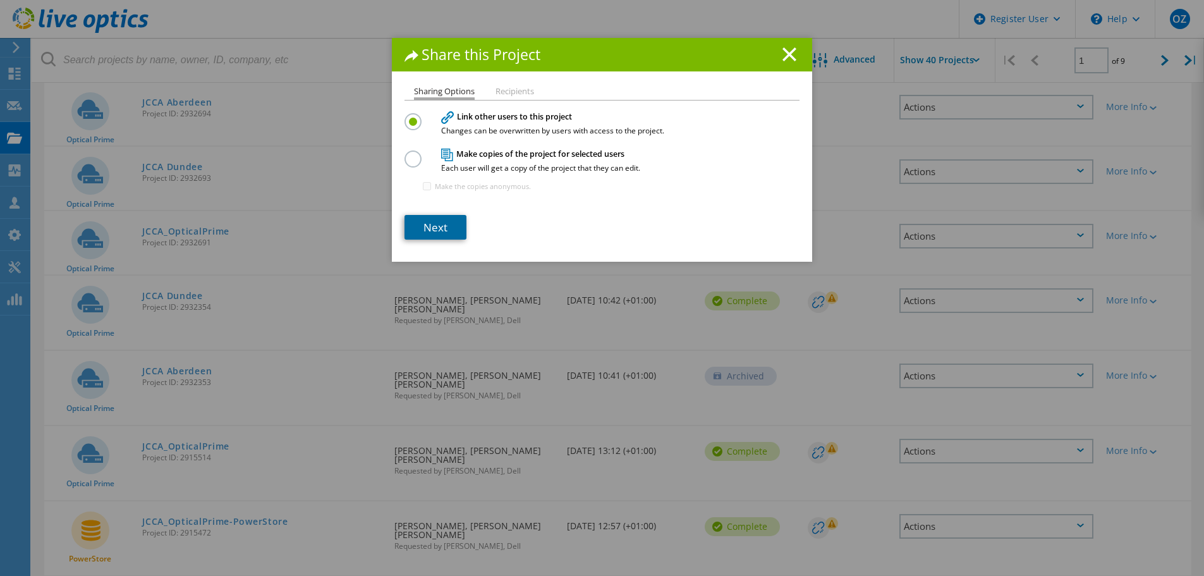
click at [424, 216] on link "Next" at bounding box center [435, 227] width 62 height 25
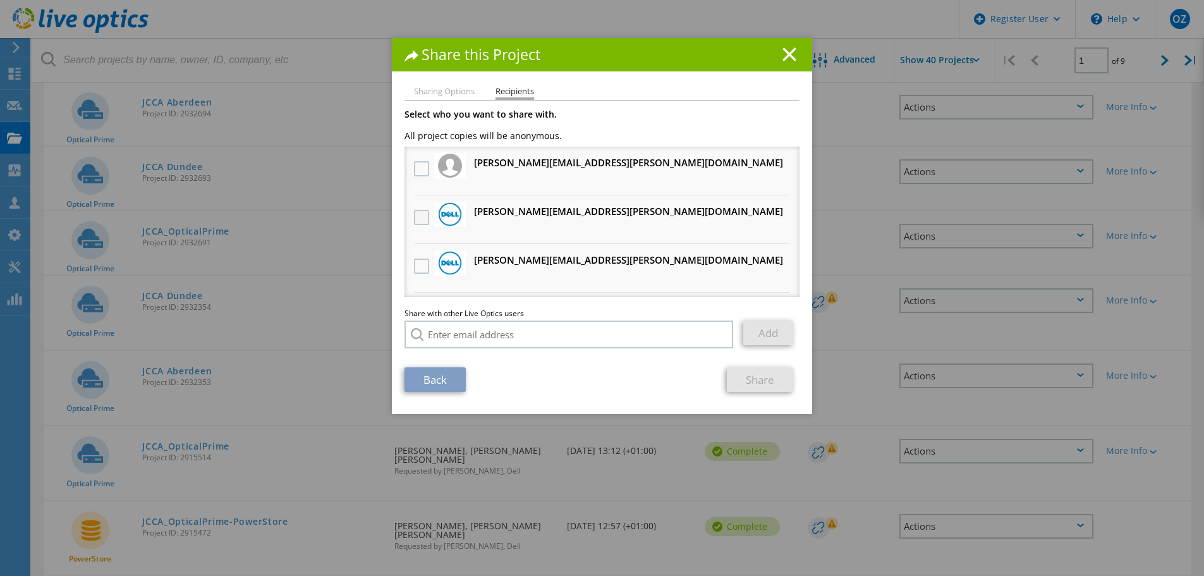
drag, startPoint x: 415, startPoint y: 214, endPoint x: 427, endPoint y: 217, distance: 11.8
click at [416, 214] on label at bounding box center [423, 217] width 18 height 15
click at [0, 0] on input "checkbox" at bounding box center [0, 0] width 0 height 0
click at [749, 370] on link "Share" at bounding box center [760, 379] width 66 height 25
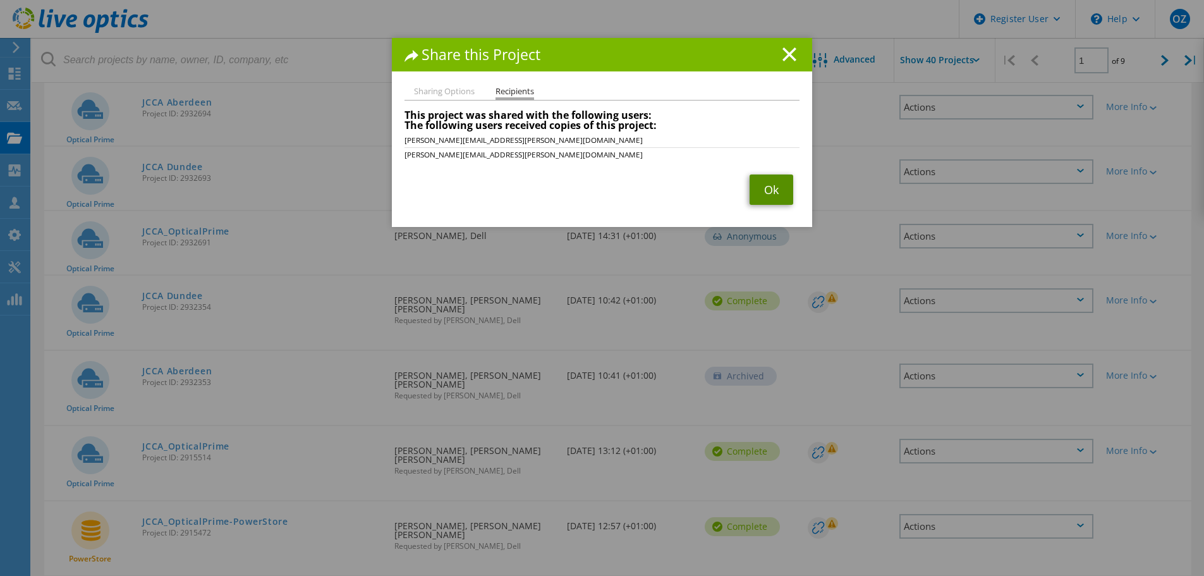
click at [753, 179] on link "Ok" at bounding box center [772, 189] width 44 height 30
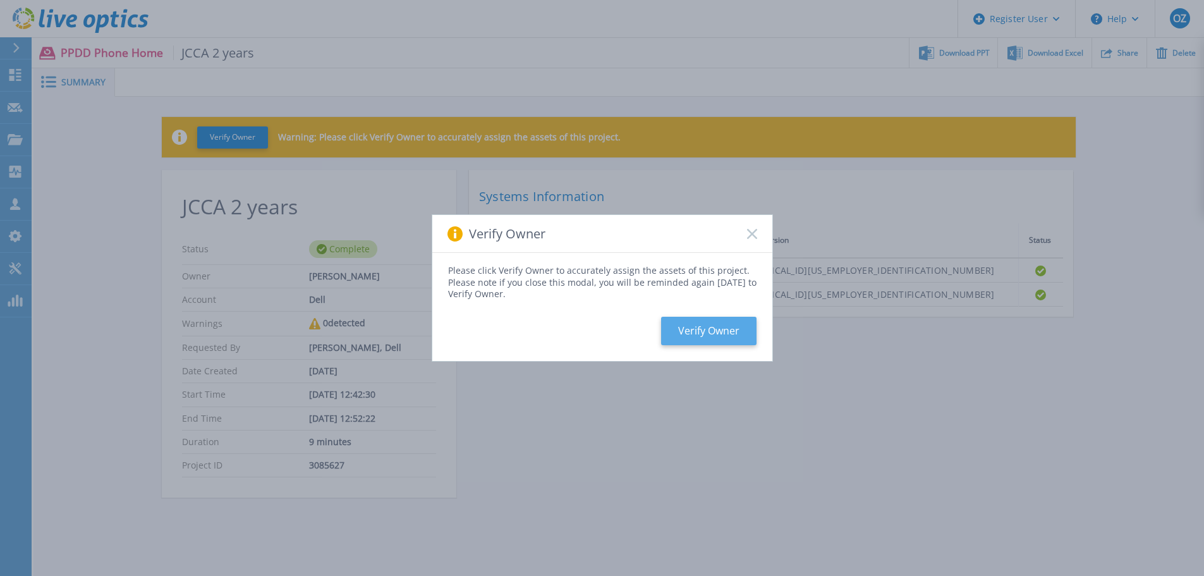
click at [721, 327] on button "Verify Owner" at bounding box center [708, 331] width 95 height 28
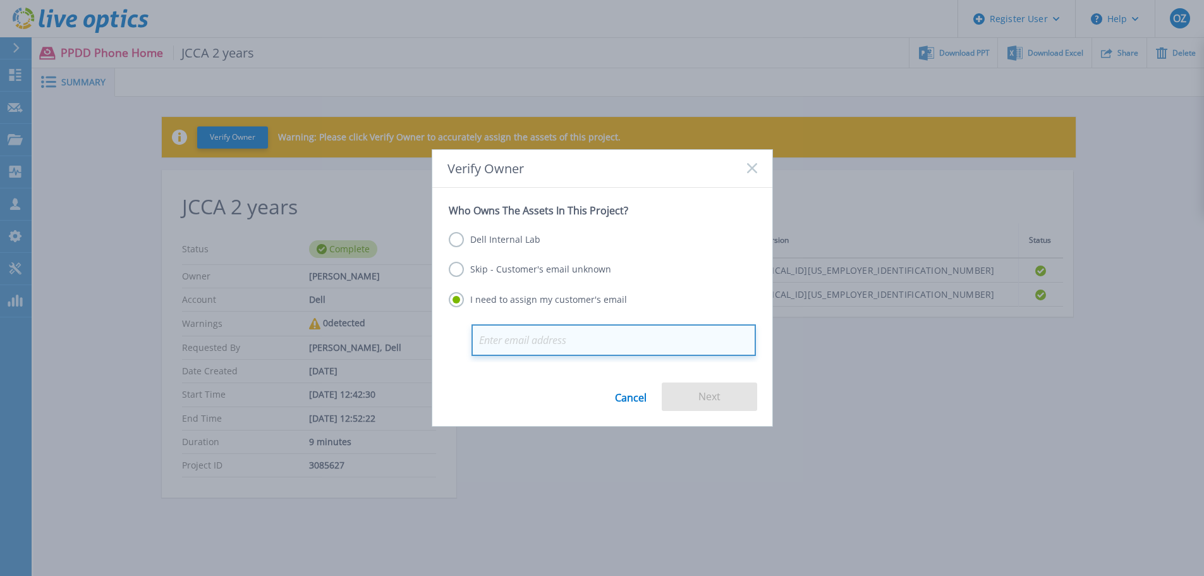
click at [619, 339] on input "email" at bounding box center [613, 340] width 284 height 32
paste input "[PERSON_NAME][EMAIL_ADDRESS][PERSON_NAME][DOMAIN_NAME]"
type input "[PERSON_NAME][EMAIL_ADDRESS][PERSON_NAME][DOMAIN_NAME]"
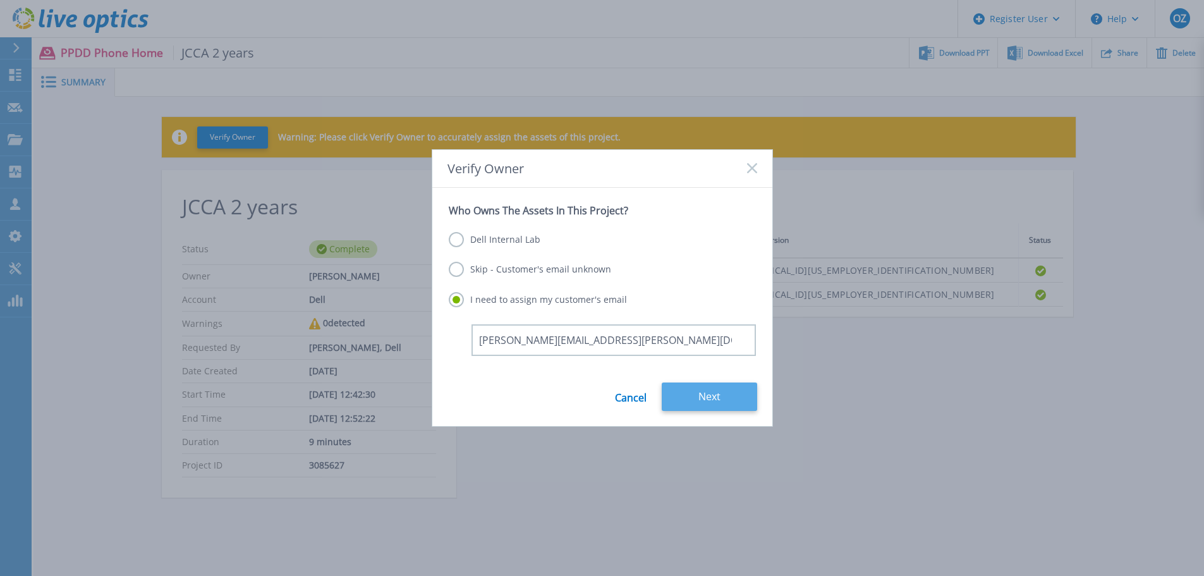
click at [729, 403] on button "Next" at bounding box center [709, 396] width 95 height 28
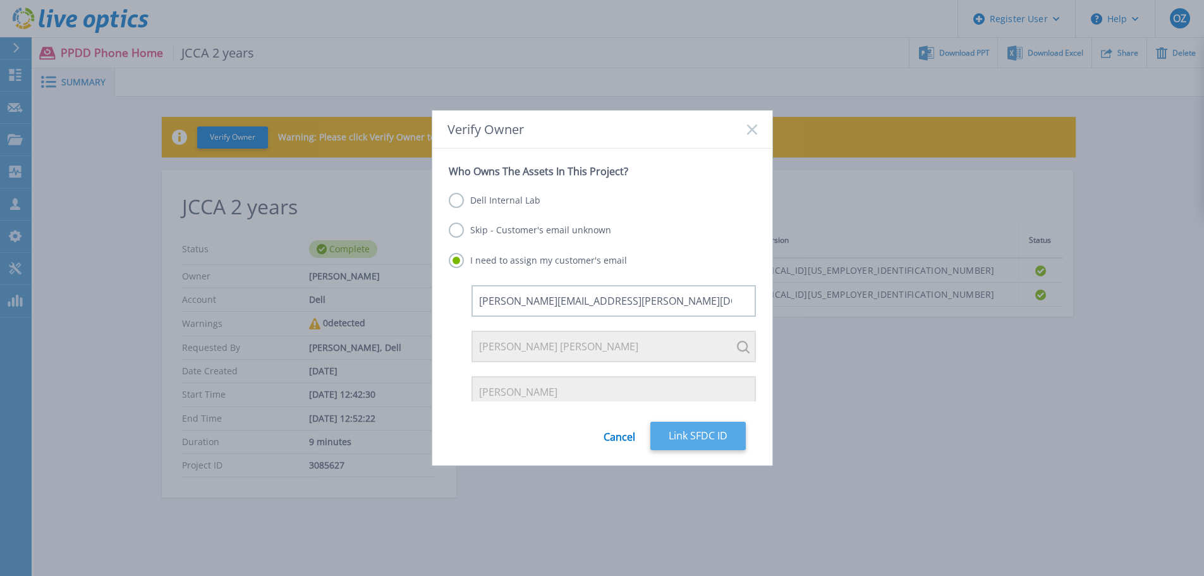
click at [709, 439] on button "Link SFDC ID" at bounding box center [697, 436] width 95 height 28
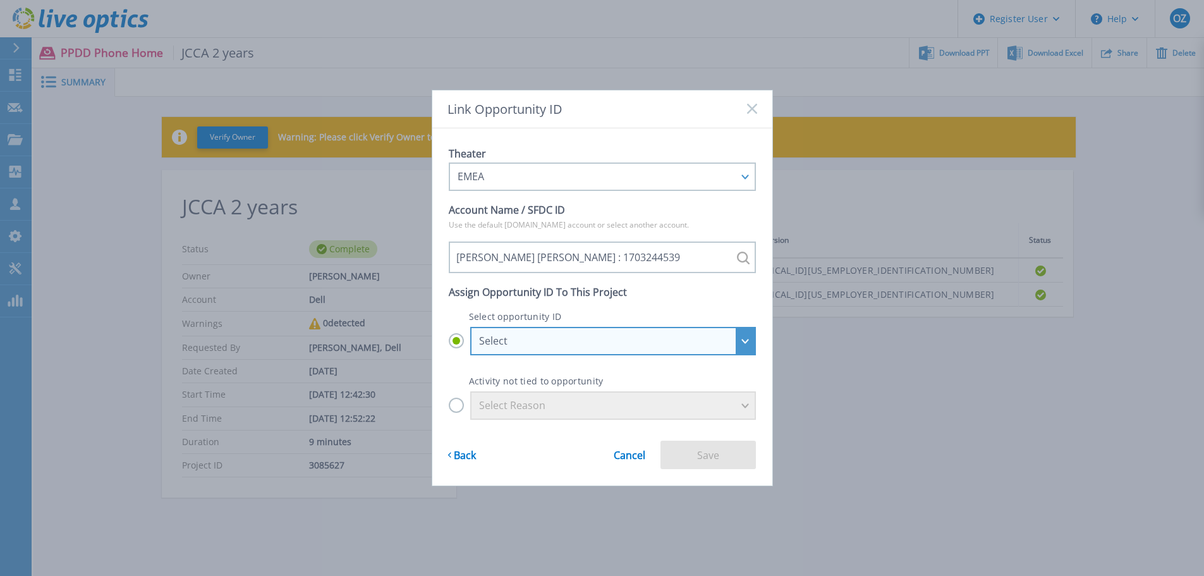
click at [632, 339] on div "Select" at bounding box center [606, 340] width 254 height 11
click at [0, 0] on input "Select Select ISG_APOS_1703244539-2027Q1-ISGTransition-Direct : 29718107 ISG_AP…" at bounding box center [0, 0] width 0 height 0
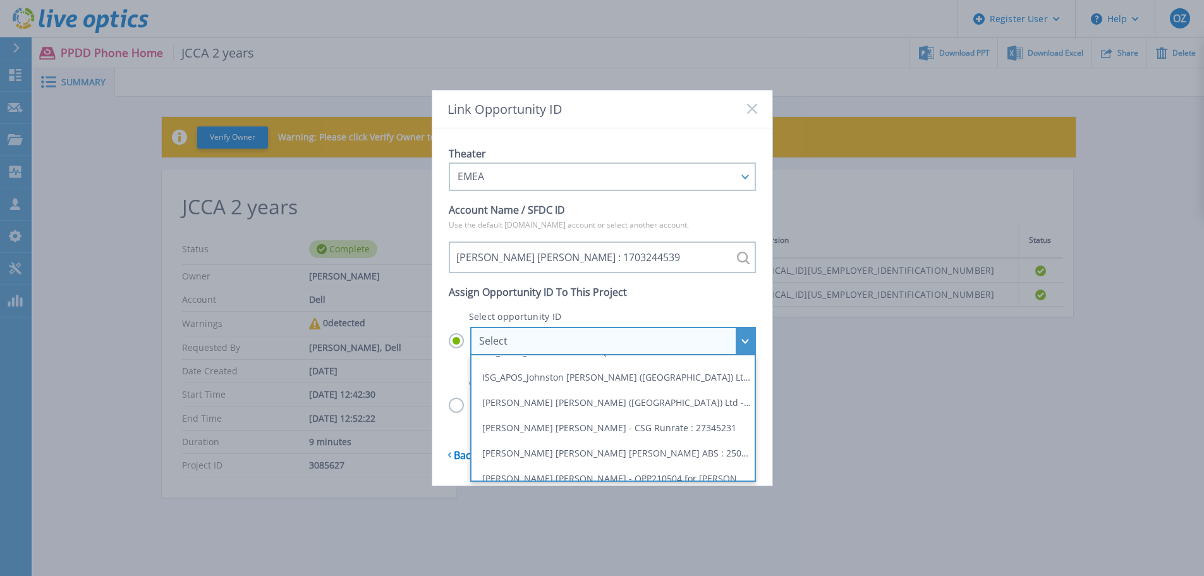
scroll to position [40, 0]
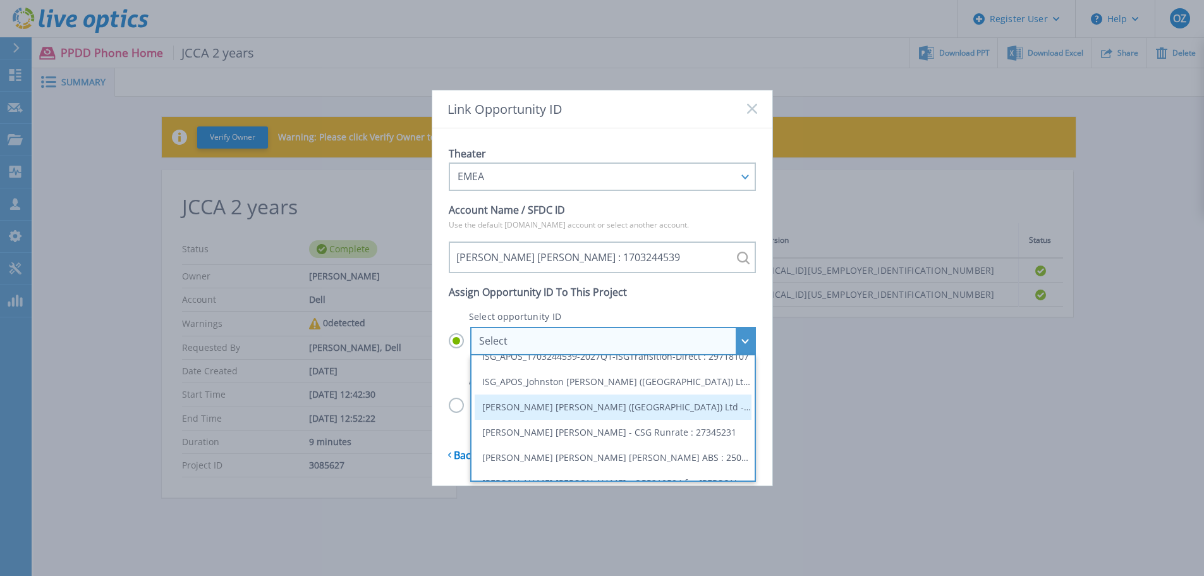
click at [716, 401] on li "[PERSON_NAME] [PERSON_NAME] ([GEOGRAPHIC_DATA]) Ltd - CCARLING Powerstore / Pow…" at bounding box center [613, 406] width 277 height 25
click at [0, 0] on input "Select Select ISG_APOS_1703244539-2027Q1-ISGTransition-Direct : 29718107 ISG_AP…" at bounding box center [0, 0] width 0 height 0
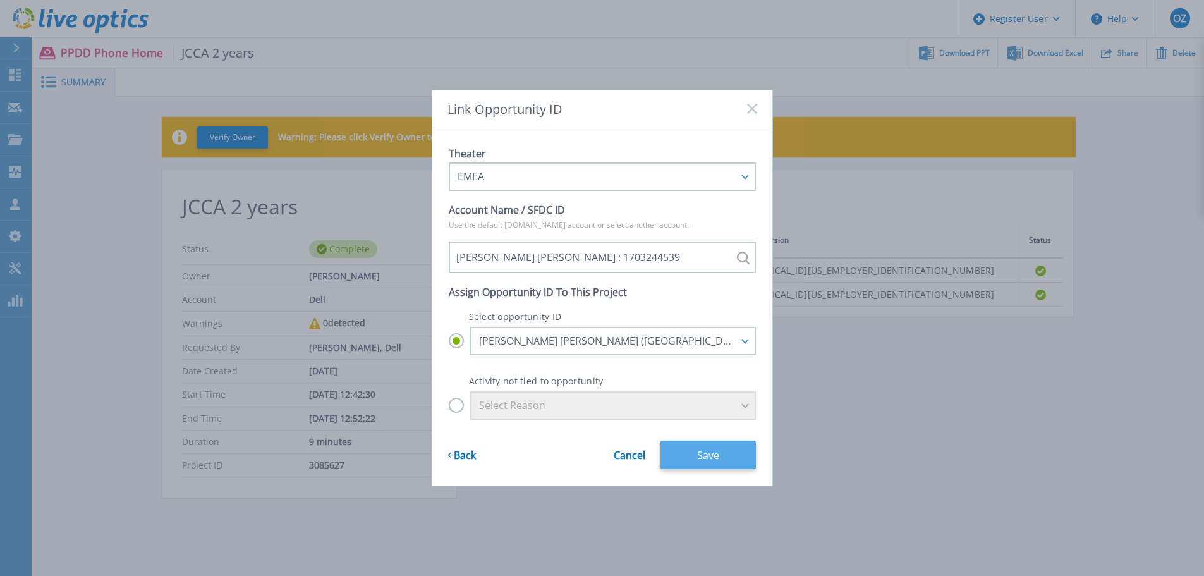
click at [712, 453] on button "Save" at bounding box center [707, 454] width 95 height 28
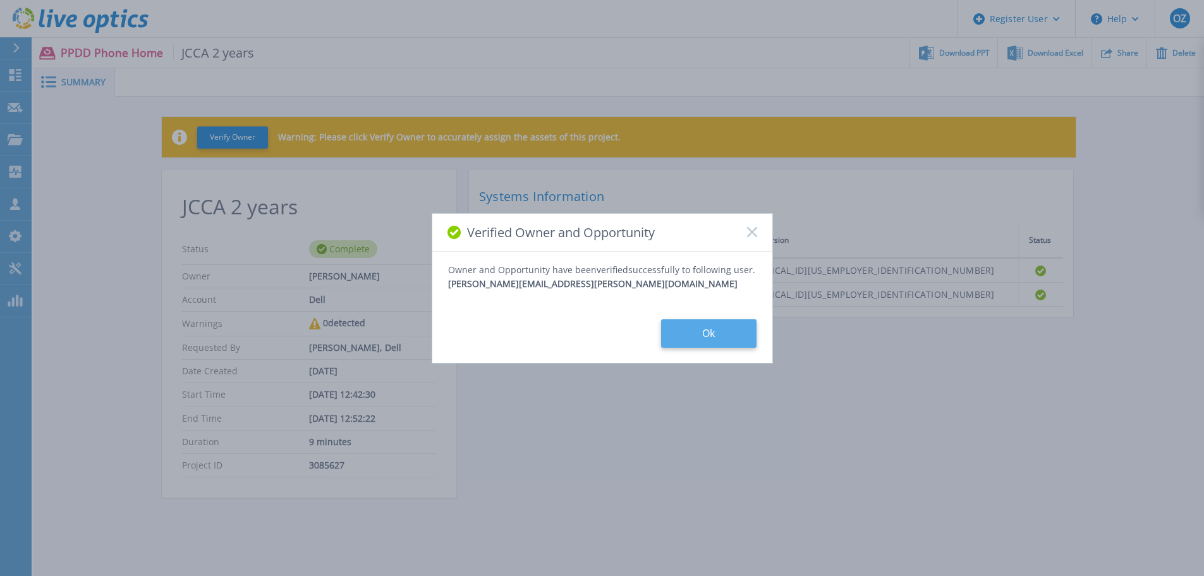
click at [701, 332] on button "Ok" at bounding box center [708, 333] width 95 height 28
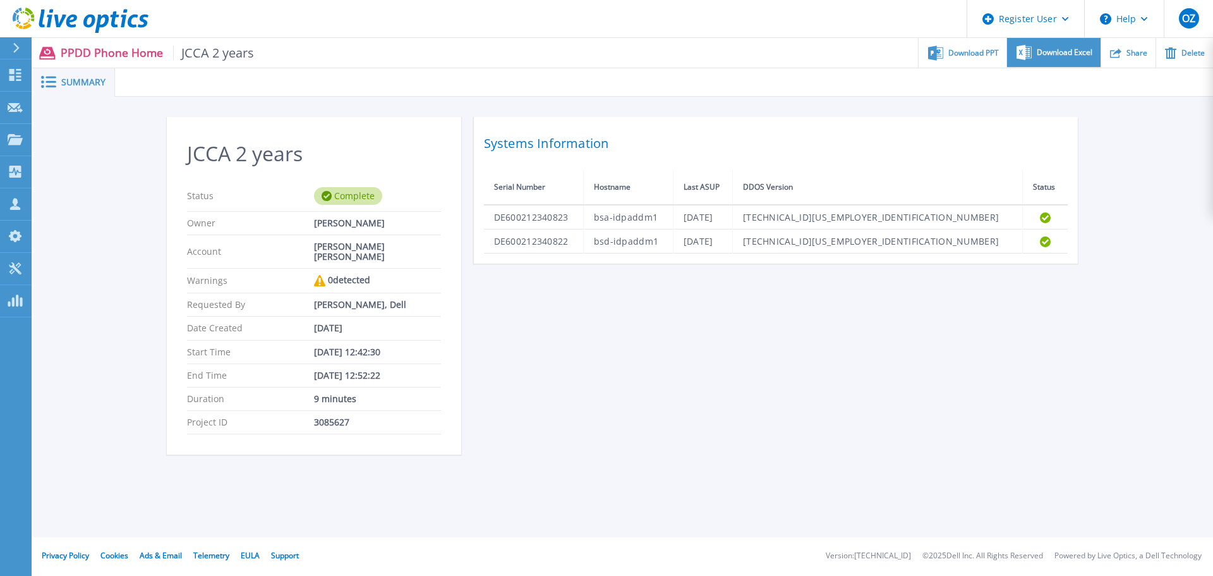
click at [1023, 53] on icon at bounding box center [1024, 52] width 15 height 15
click at [984, 54] on span "Download PPT" at bounding box center [974, 53] width 51 height 8
